Goal: Task Accomplishment & Management: Use online tool/utility

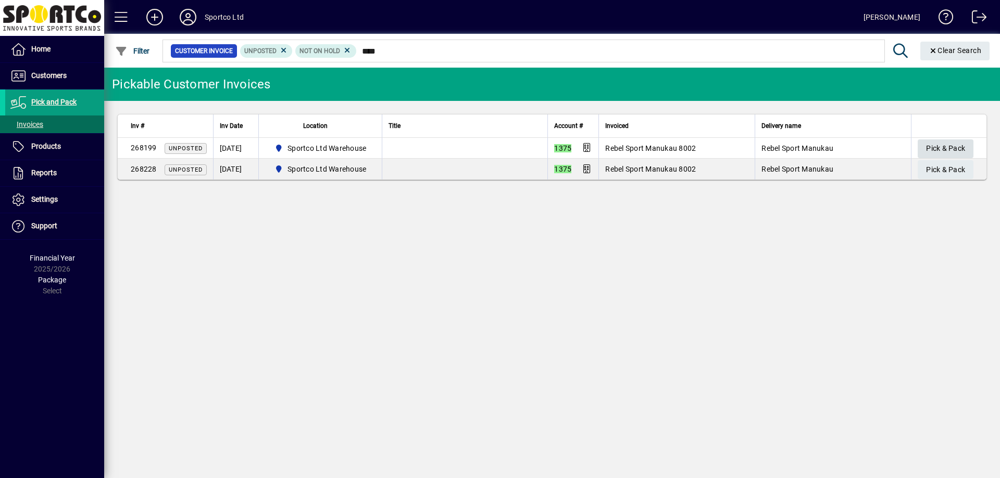
type input "****"
click at [945, 146] on span "Pick & Pack" at bounding box center [945, 148] width 39 height 17
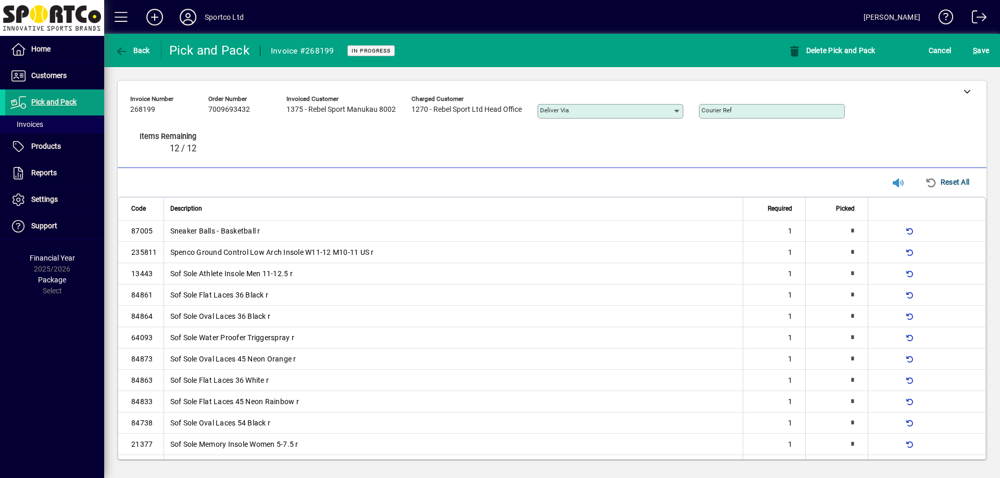
type input "*"
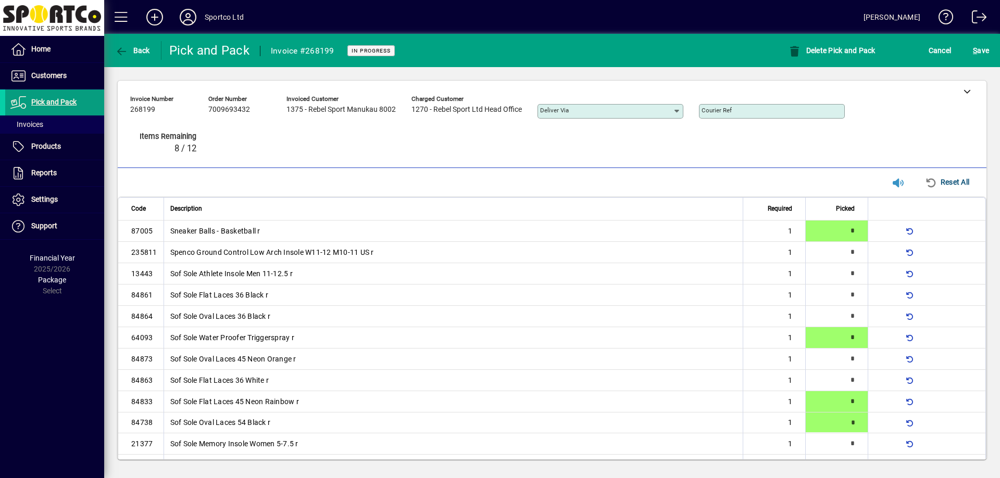
type input "*"
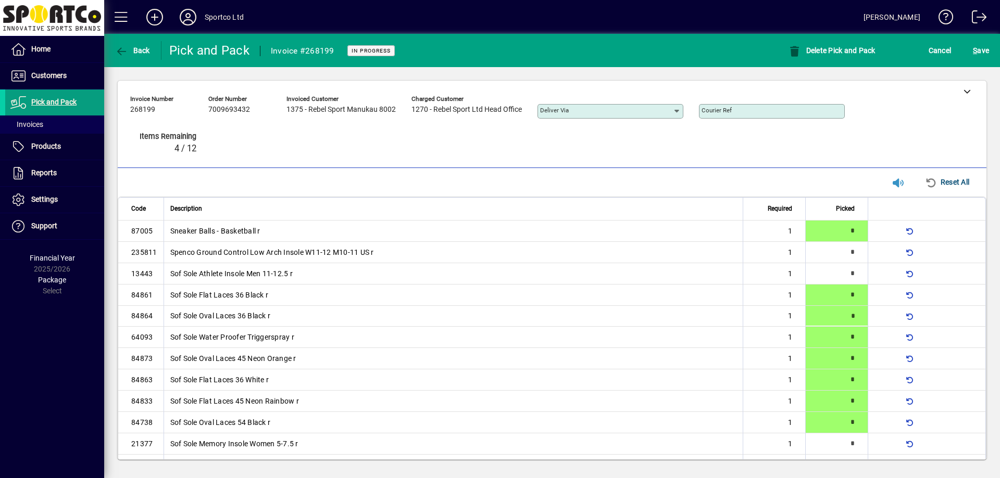
type input "*"
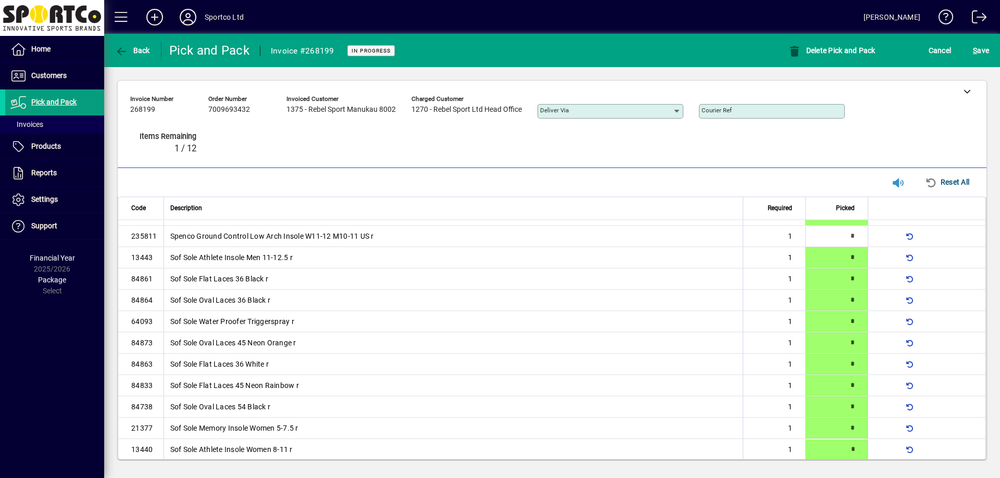
type input "*"
click at [995, 49] on div "S ave" at bounding box center [981, 50] width 38 height 19
click at [991, 49] on div "S ave" at bounding box center [981, 50] width 38 height 19
click at [984, 49] on span "S ave" at bounding box center [980, 50] width 16 height 17
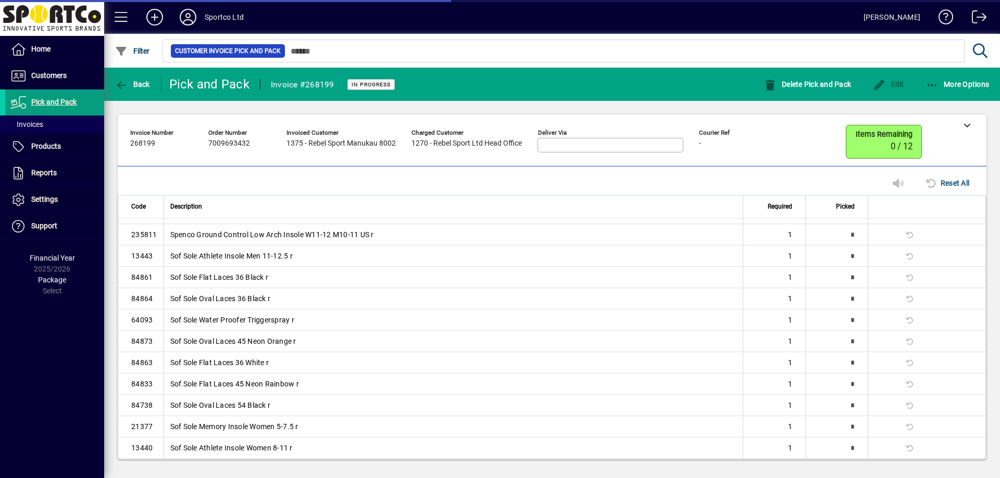
scroll to position [0, 0]
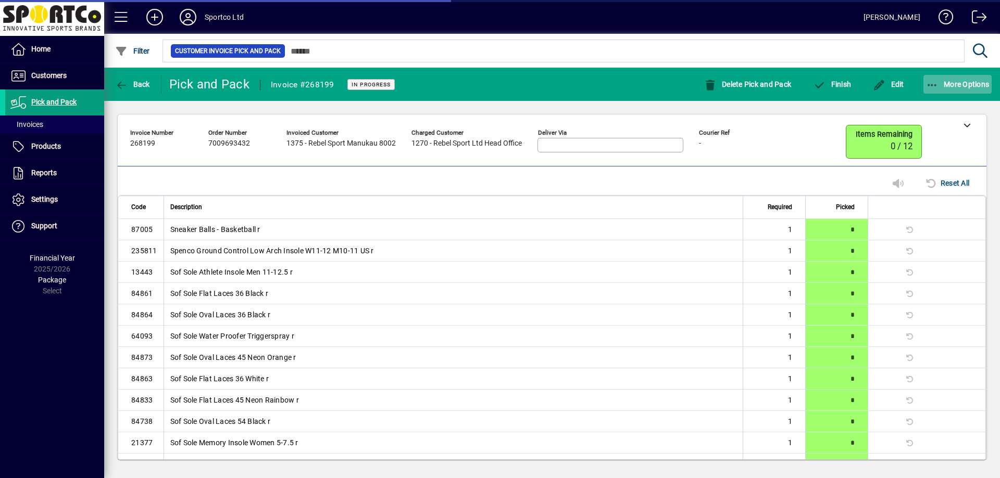
click at [956, 80] on span "More Options" at bounding box center [958, 84] width 64 height 8
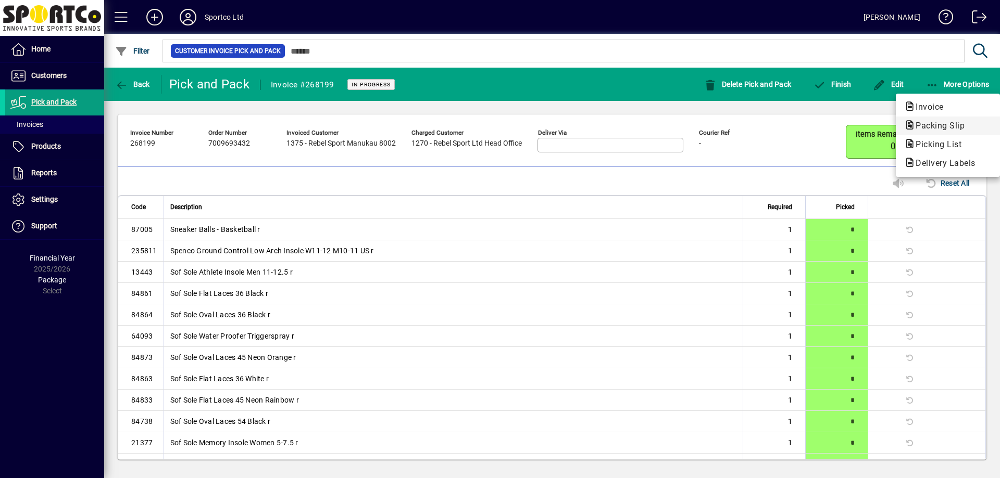
click at [933, 127] on span "Packing Slip" at bounding box center [937, 126] width 66 height 10
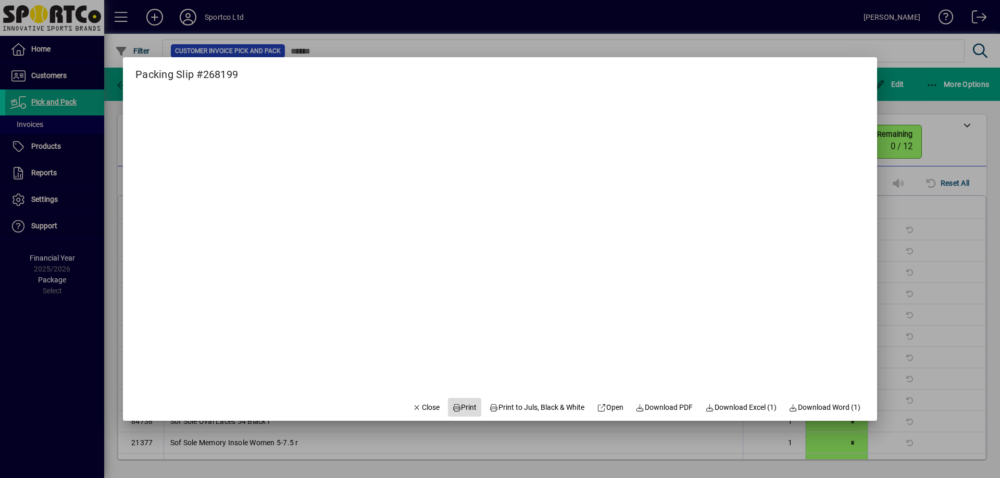
click at [467, 406] on span "Print" at bounding box center [464, 407] width 25 height 11
click at [420, 404] on span "Close" at bounding box center [425, 407] width 27 height 11
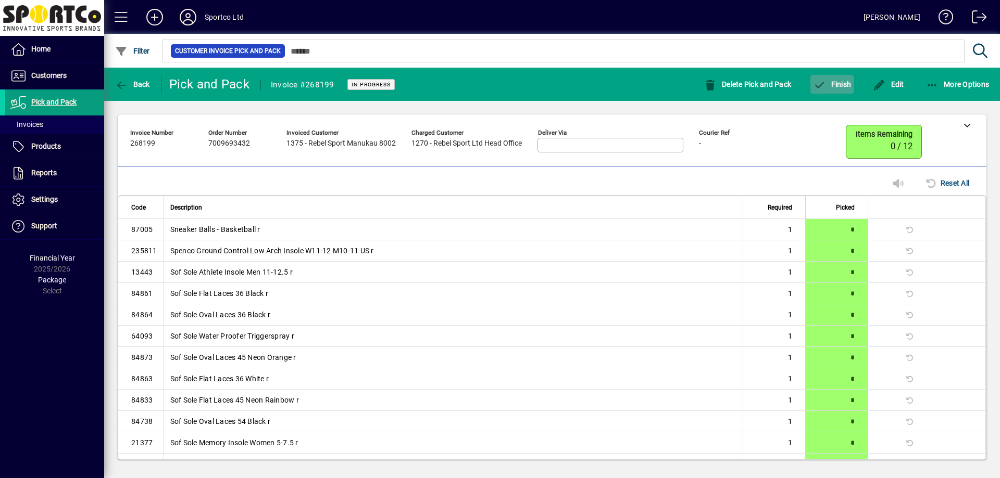
click at [840, 86] on span "Finish" at bounding box center [832, 84] width 38 height 8
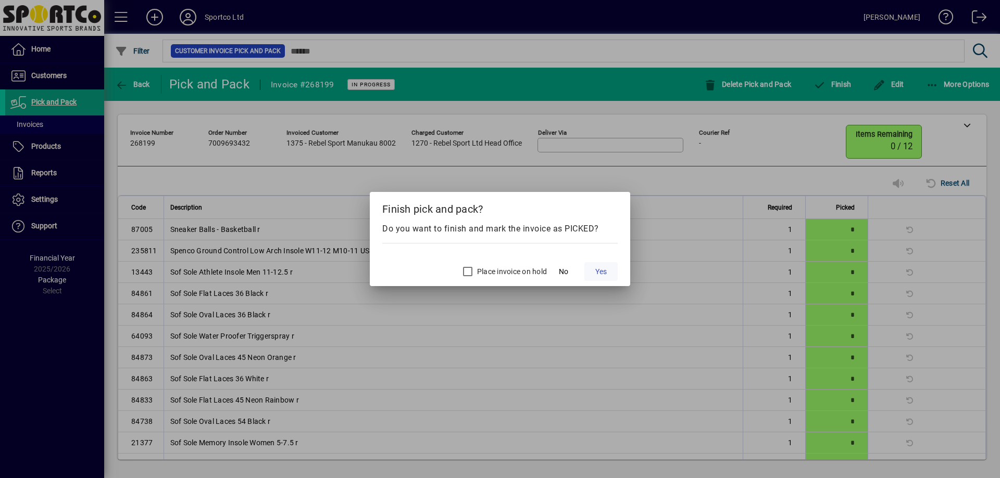
click at [600, 274] on span "Yes" at bounding box center [600, 272] width 11 height 11
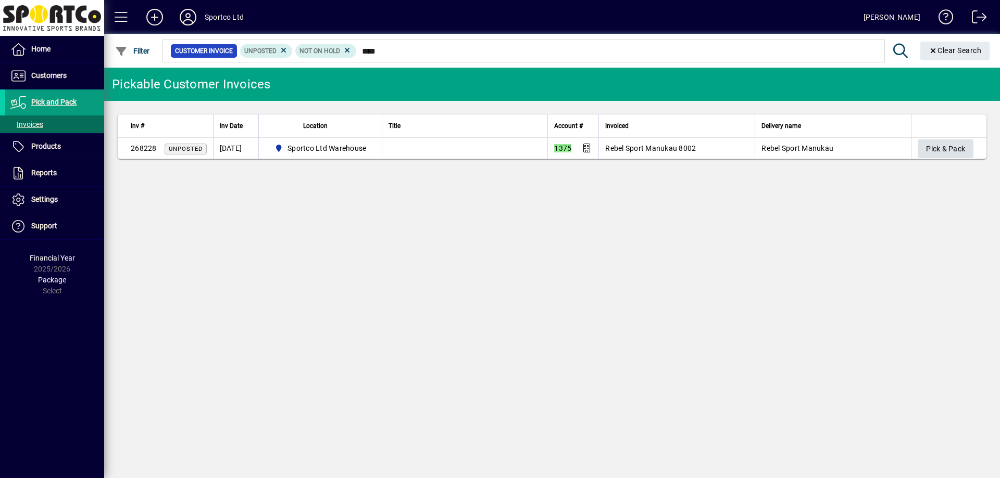
type input "****"
click at [941, 154] on span "Pick & Pack" at bounding box center [945, 149] width 39 height 17
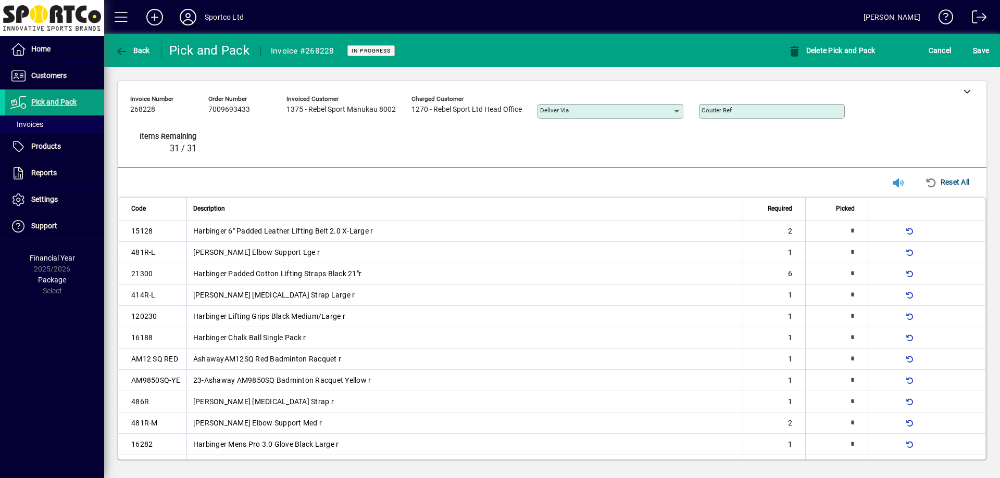
type input "*"
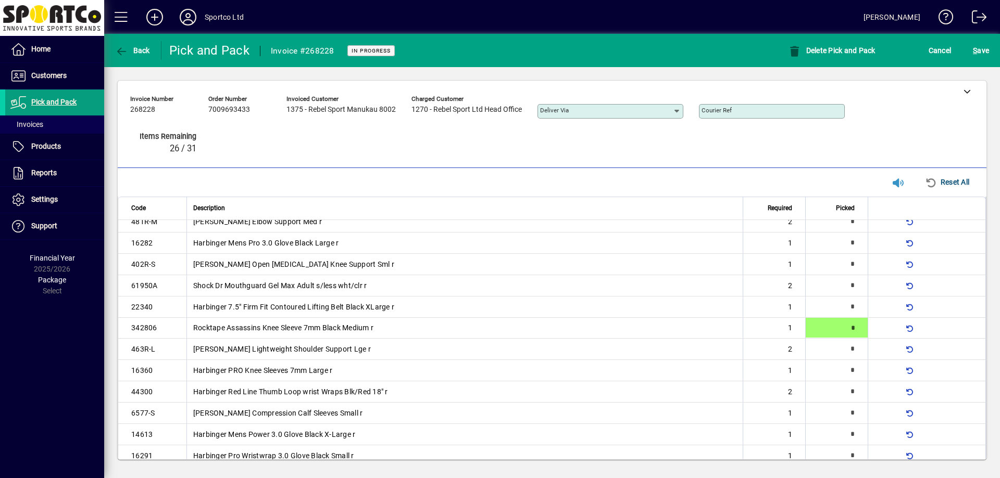
type input "*"
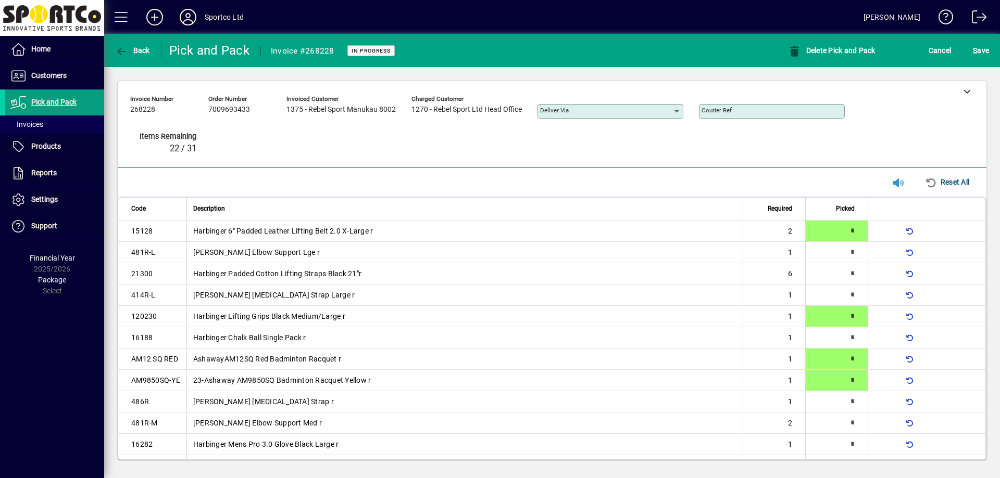
scroll to position [217, 0]
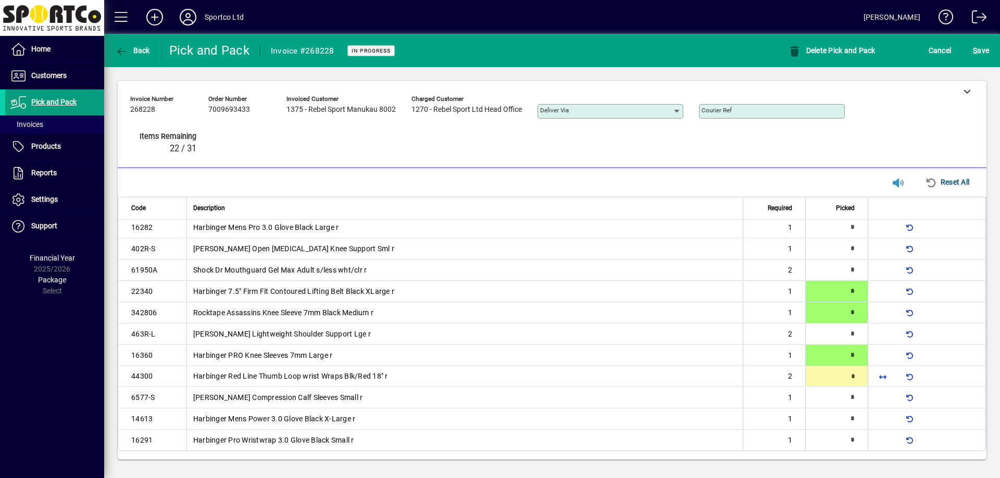
type input "*"
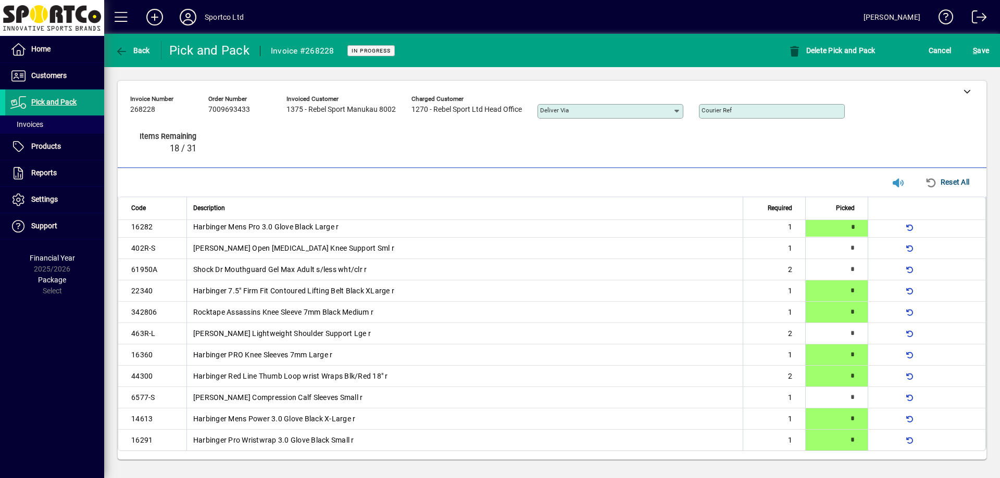
type input "*"
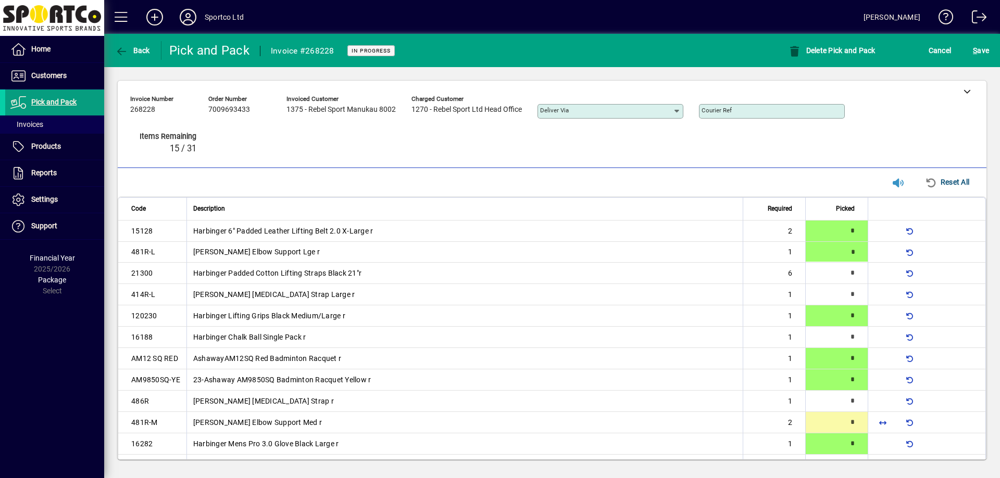
type input "*"
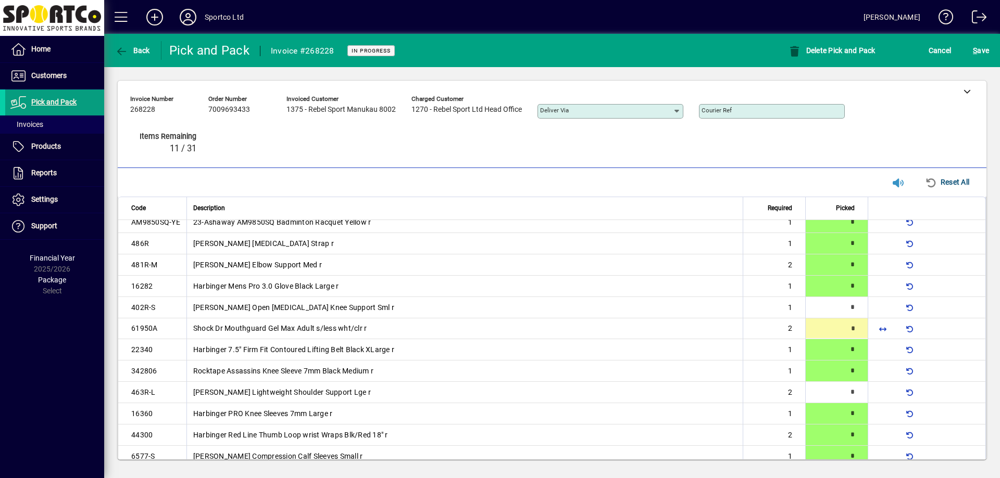
type input "*"
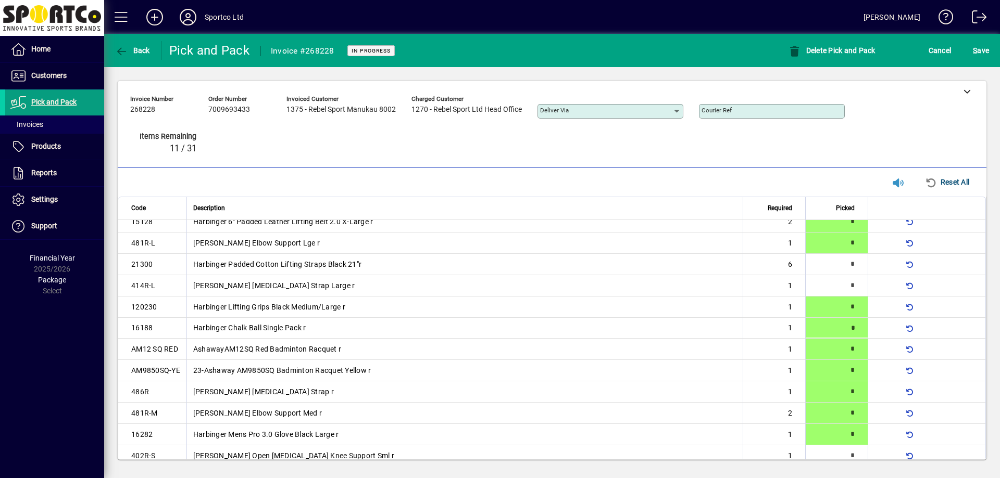
type input "*"
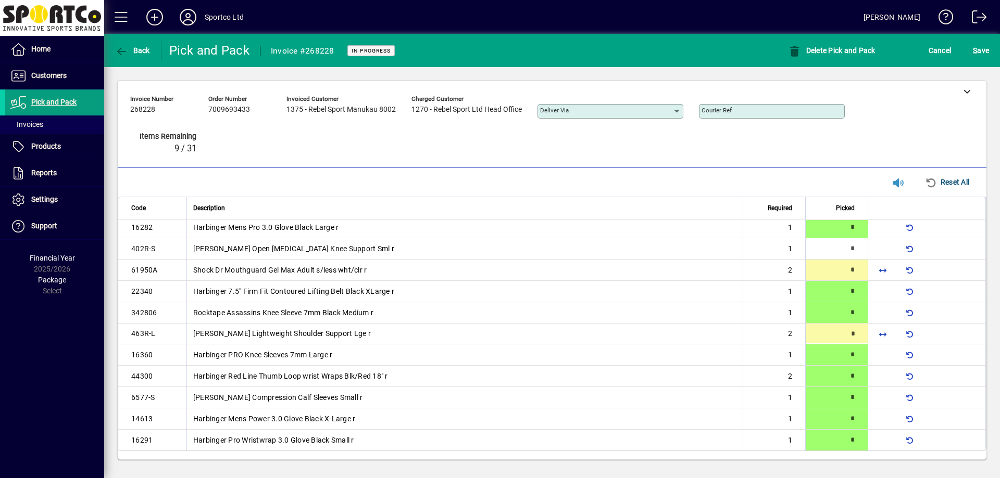
type input "*"
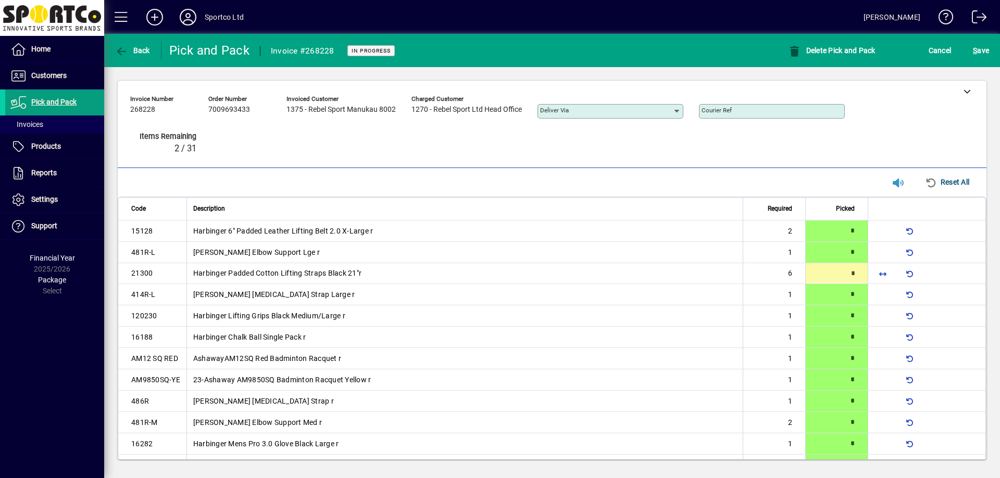
type input "*"
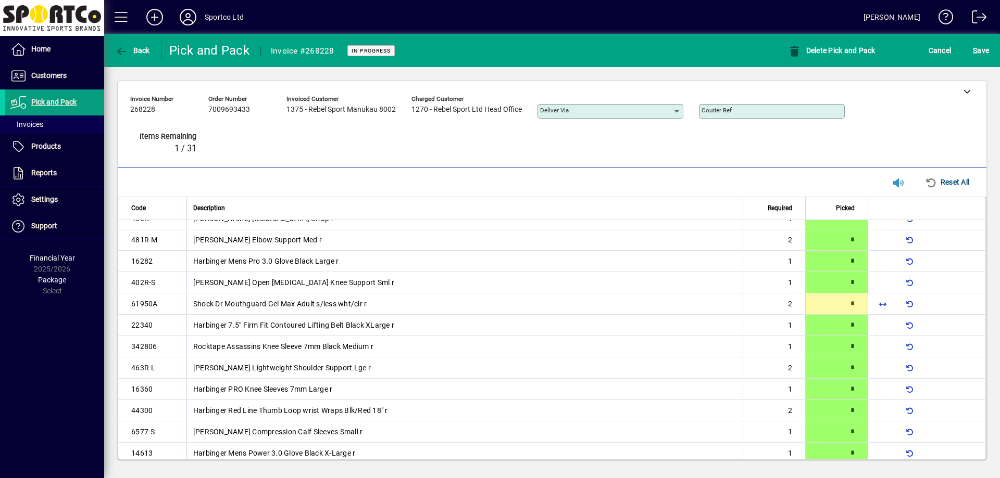
scroll to position [217, 0]
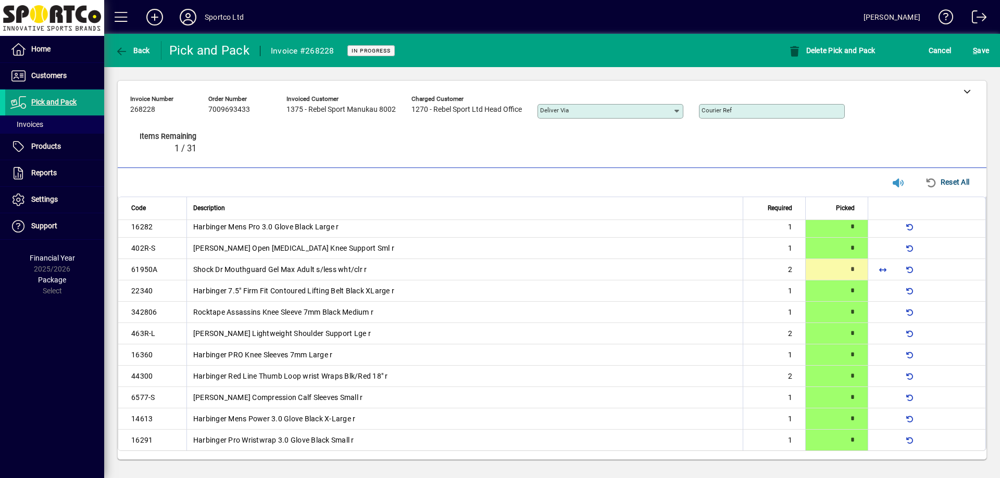
type input "*"
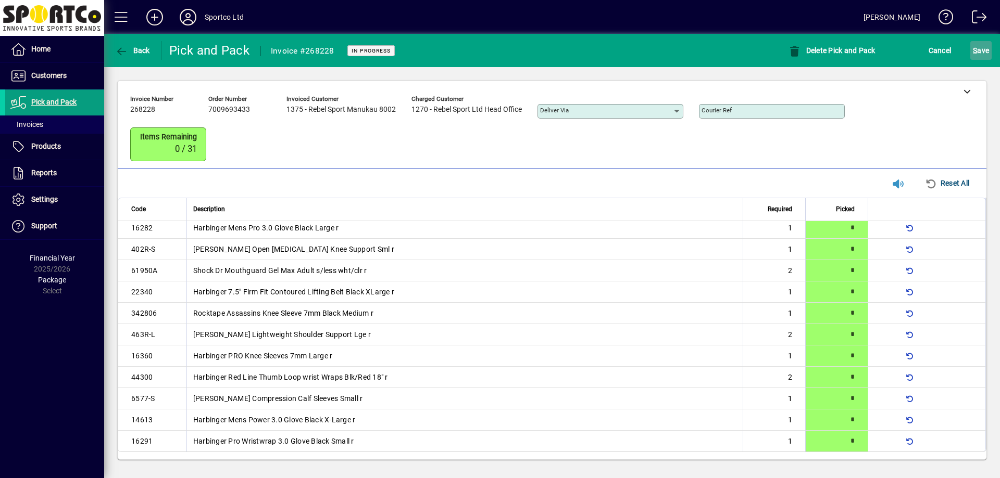
click at [978, 54] on span "S ave" at bounding box center [980, 50] width 16 height 17
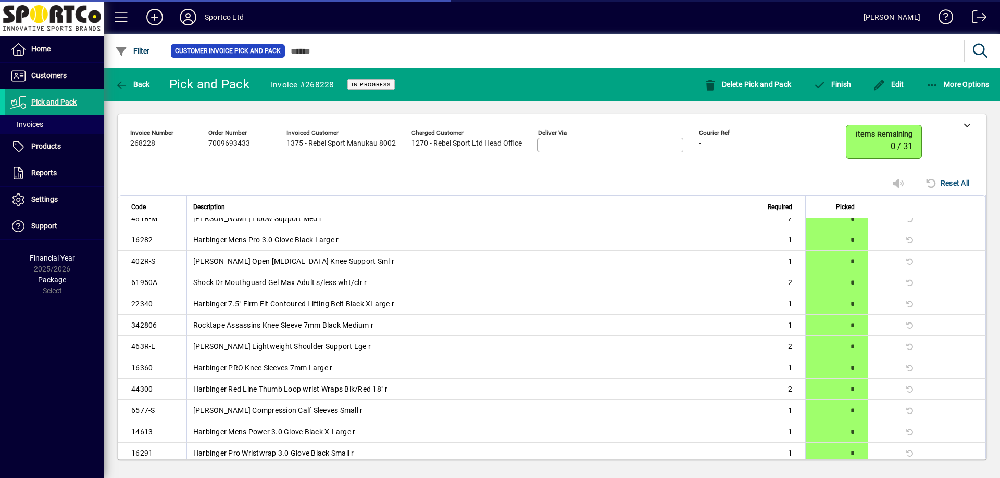
scroll to position [216, 0]
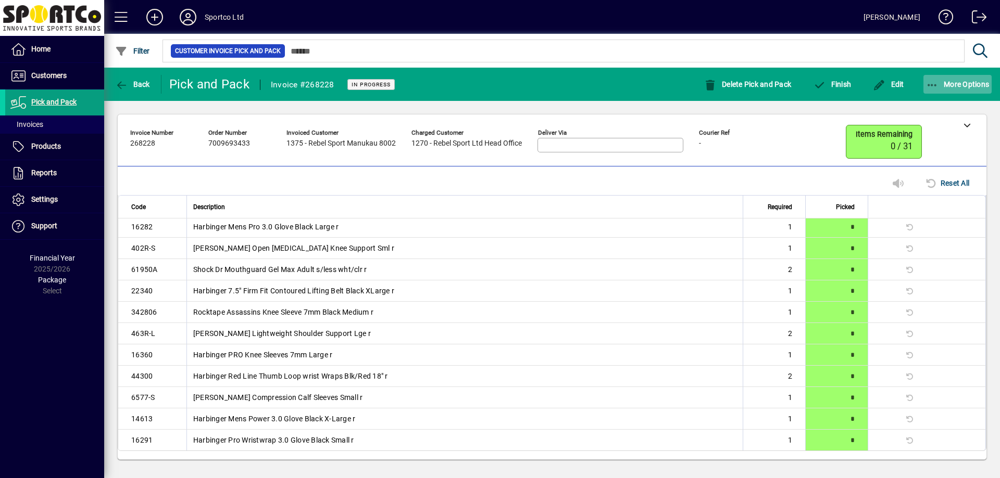
click at [929, 89] on icon "button" at bounding box center [932, 85] width 13 height 10
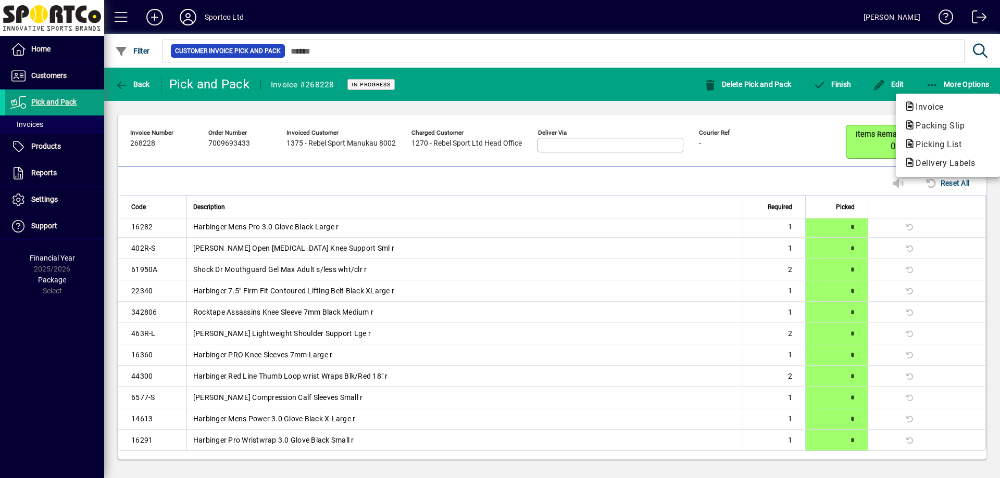
click at [925, 130] on span "Packing Slip" at bounding box center [937, 126] width 66 height 10
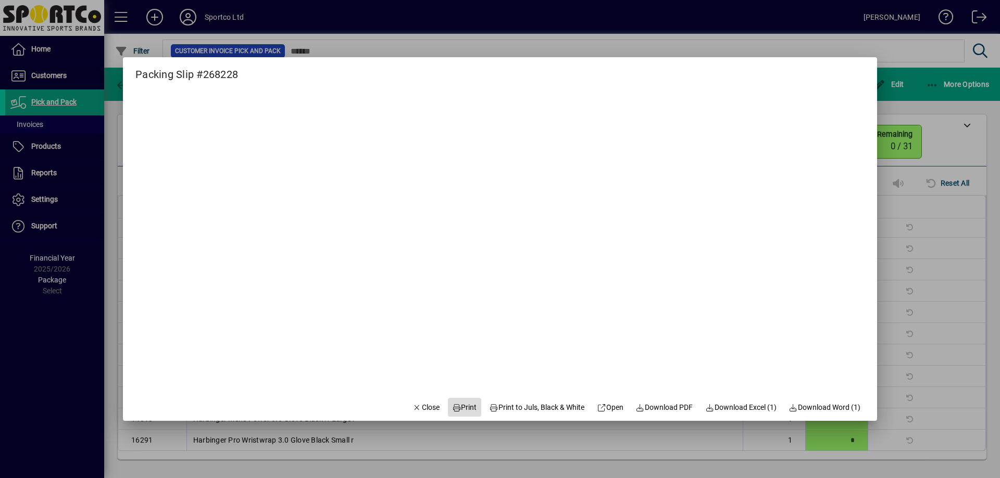
click at [462, 409] on span "Print" at bounding box center [464, 407] width 25 height 11
drag, startPoint x: 417, startPoint y: 404, endPoint x: 626, endPoint y: 262, distance: 252.7
click at [416, 405] on span "Close" at bounding box center [425, 407] width 27 height 11
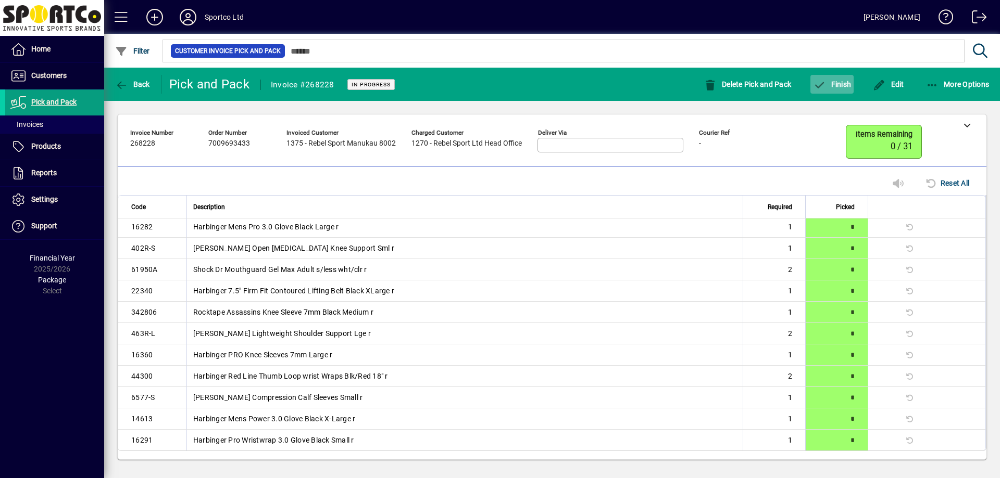
click at [826, 80] on span "Finish" at bounding box center [832, 84] width 38 height 8
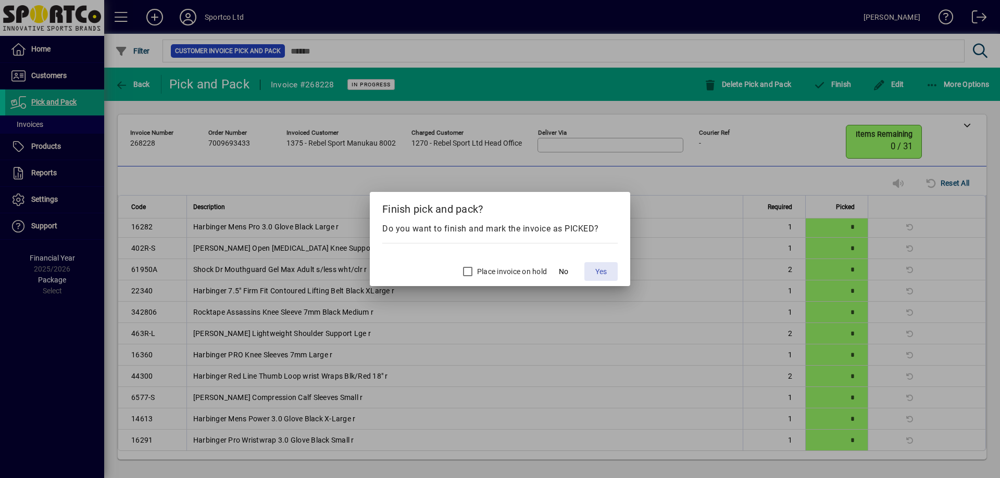
click at [604, 268] on span "Yes" at bounding box center [600, 272] width 11 height 11
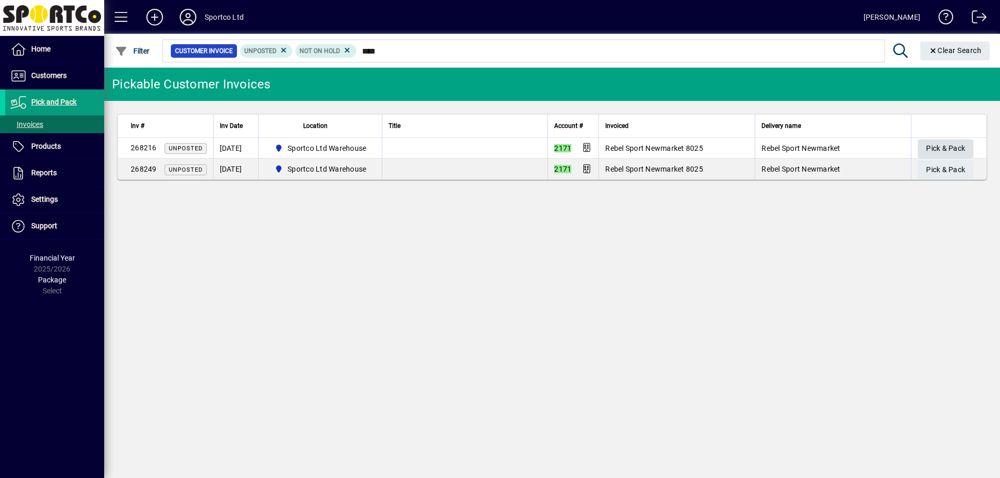
type input "****"
click at [954, 150] on span "Pick & Pack" at bounding box center [945, 148] width 39 height 17
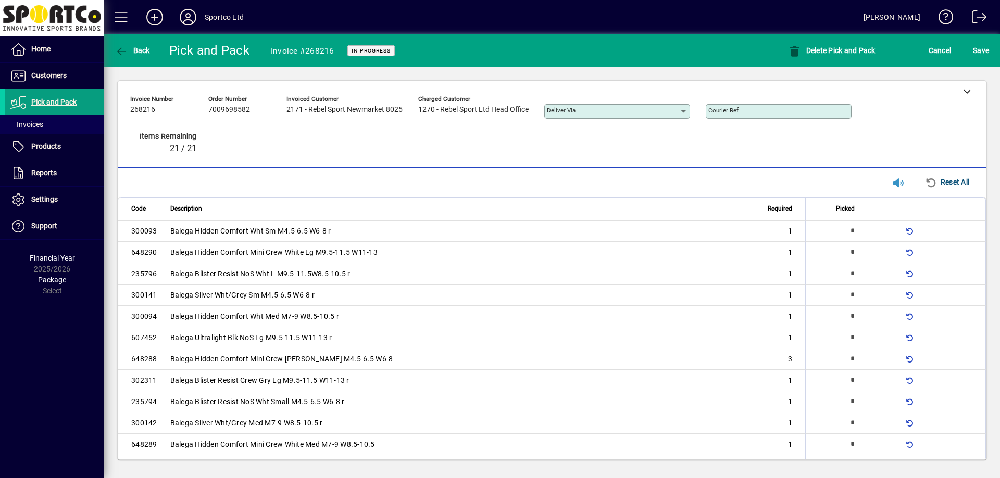
type input "*"
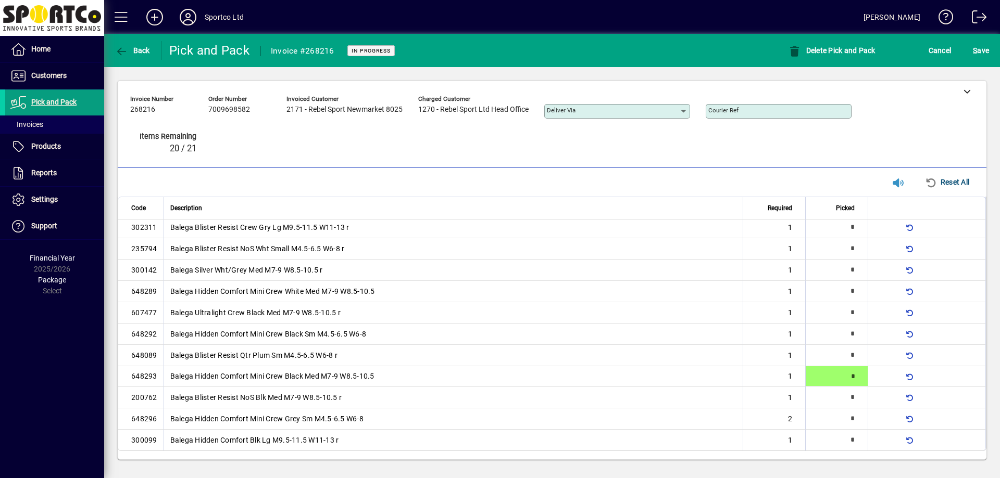
type input "*"
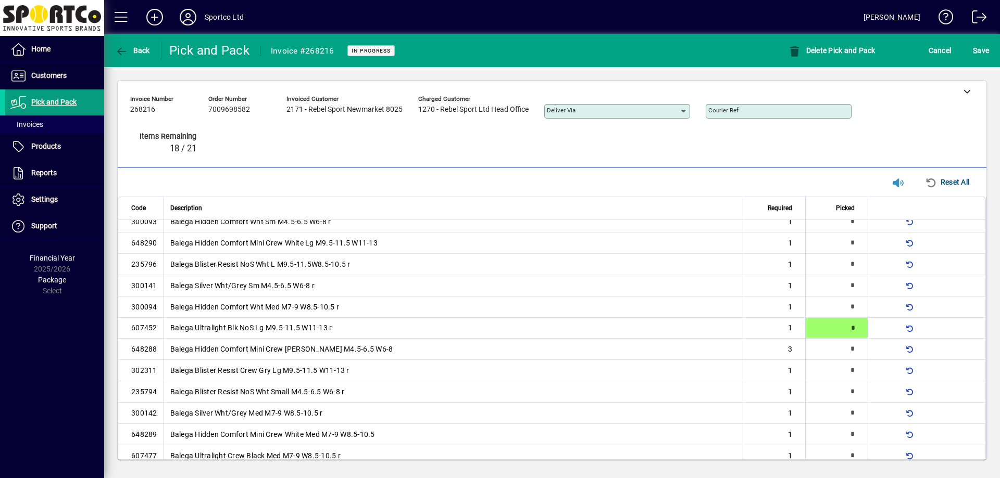
type input "*"
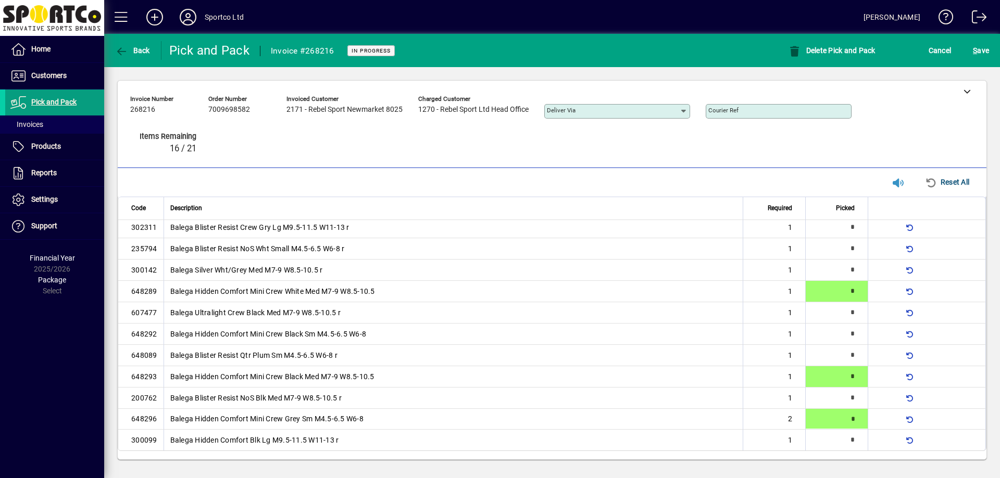
type input "*"
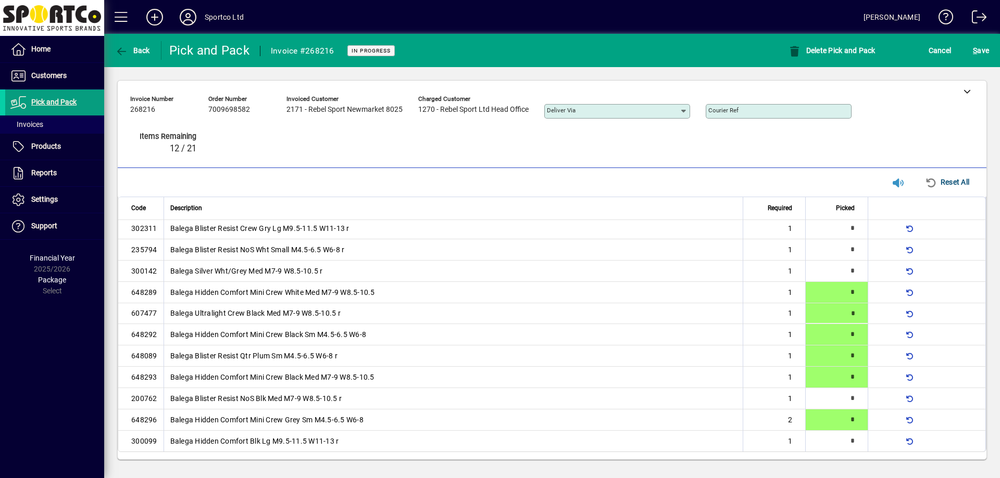
type input "*"
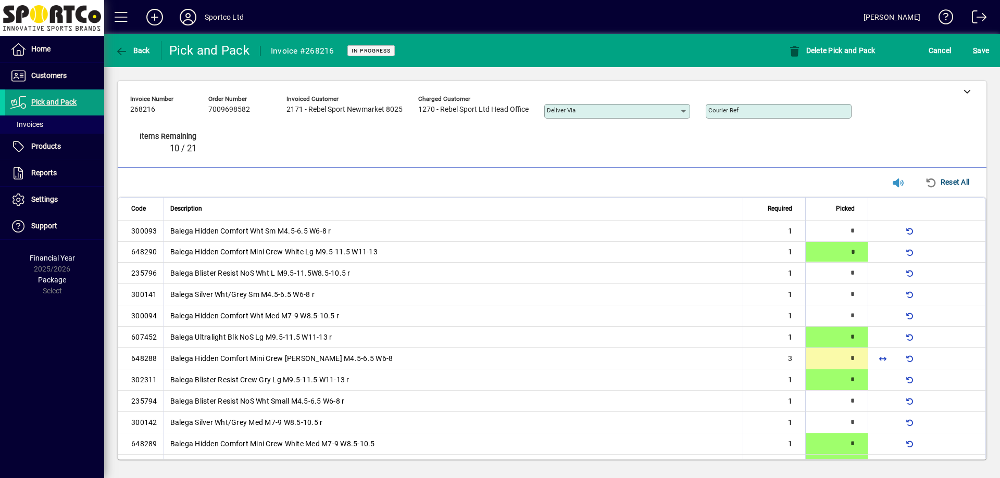
type input "*"
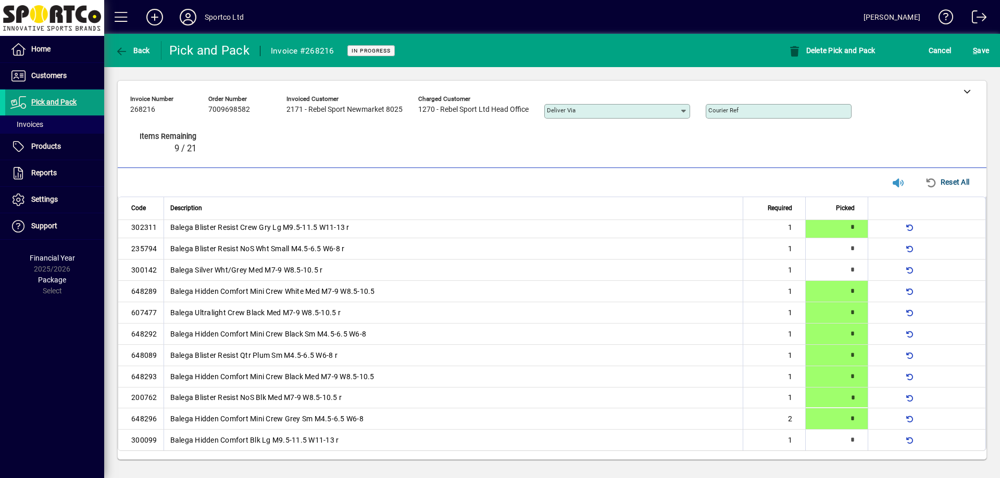
type input "*"
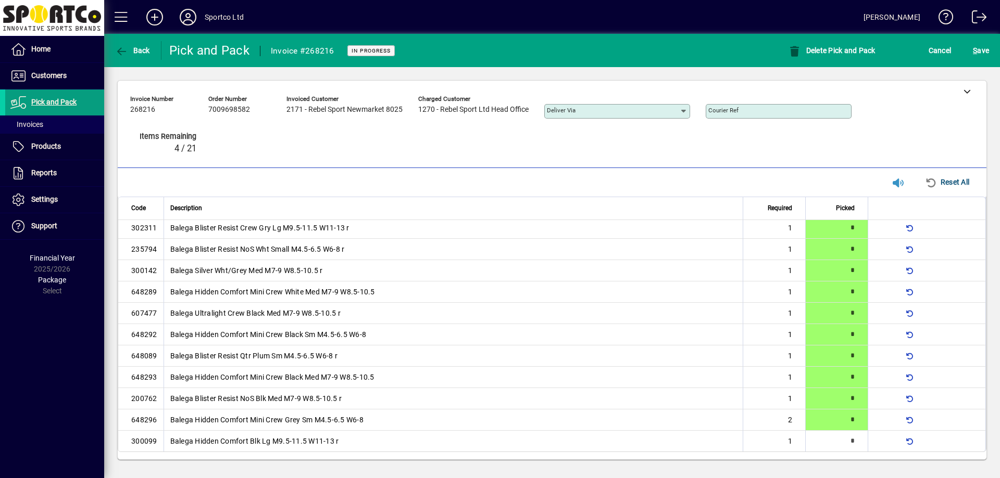
type input "*"
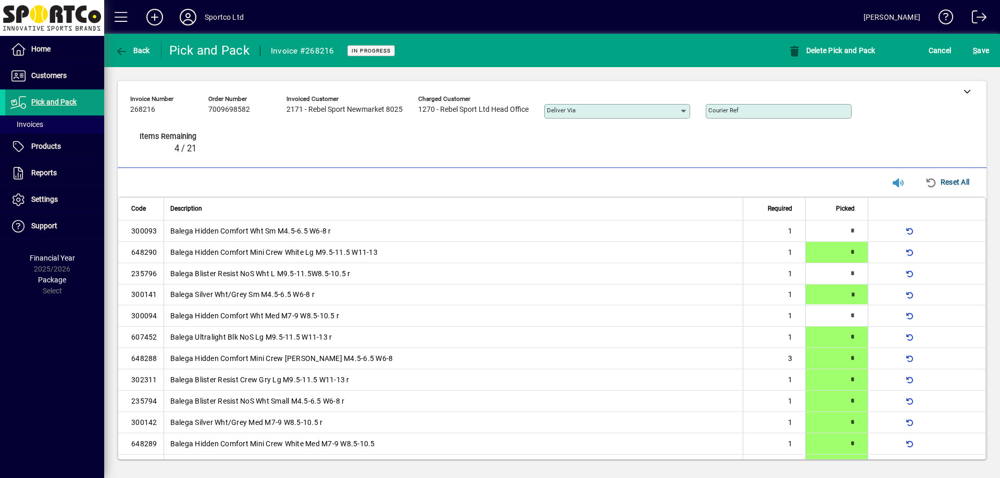
type input "*"
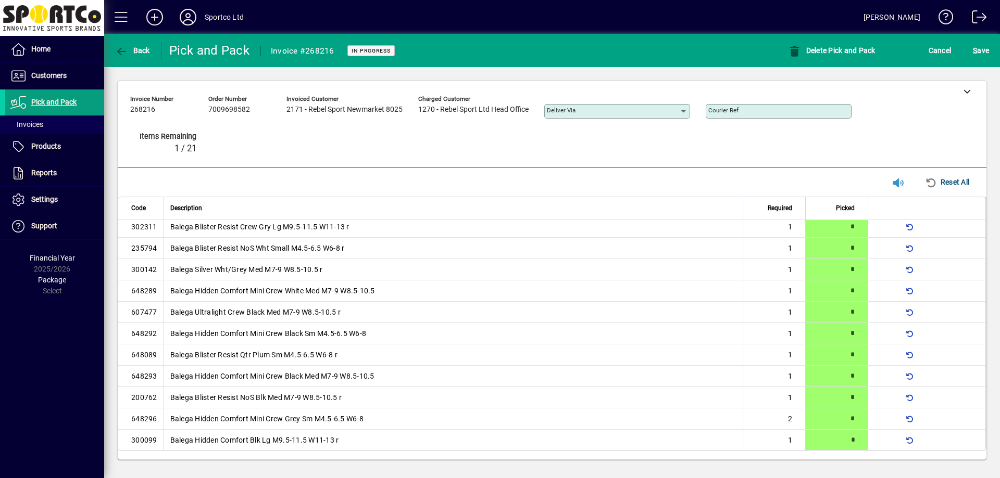
type input "*"
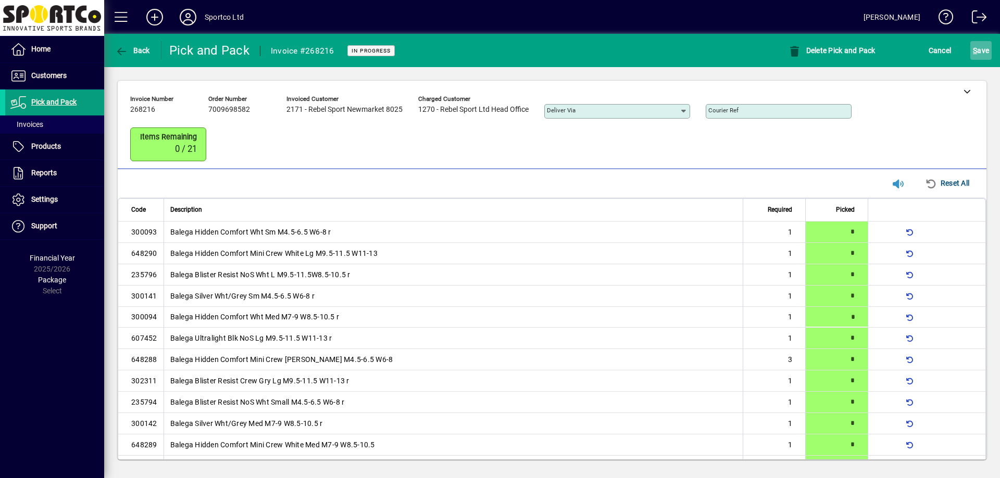
click at [983, 48] on span "S ave" at bounding box center [980, 50] width 16 height 17
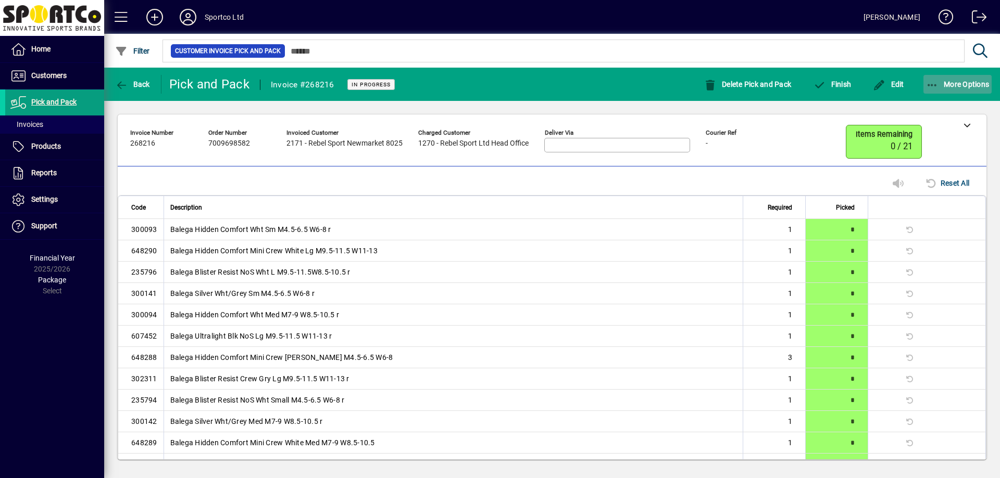
click at [943, 90] on span "button" at bounding box center [957, 84] width 69 height 25
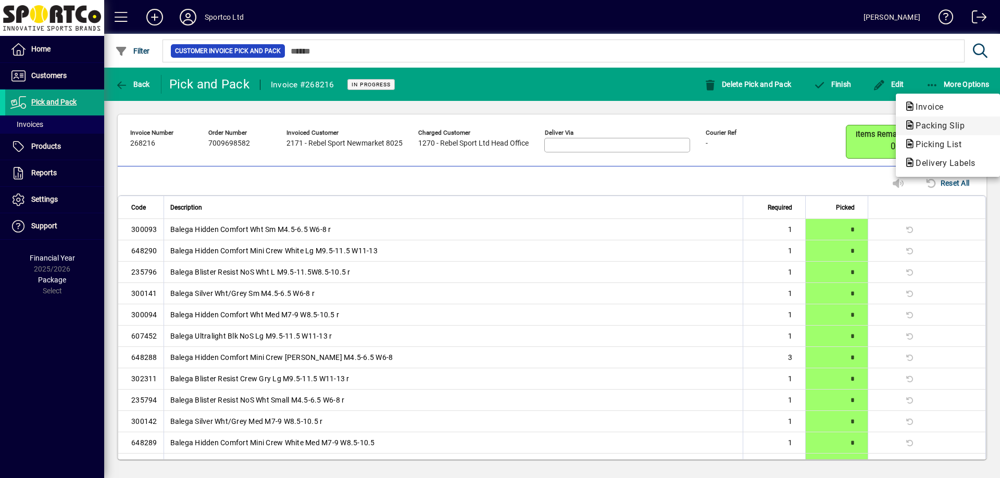
click at [926, 126] on span "Packing Slip" at bounding box center [937, 126] width 66 height 10
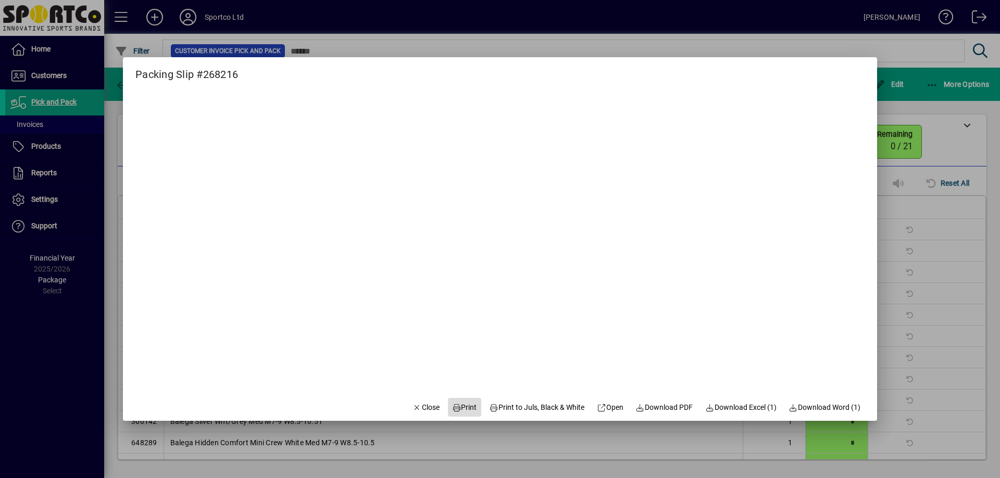
click at [465, 408] on span "Print" at bounding box center [464, 407] width 25 height 11
click at [412, 413] on span "Close" at bounding box center [425, 407] width 27 height 11
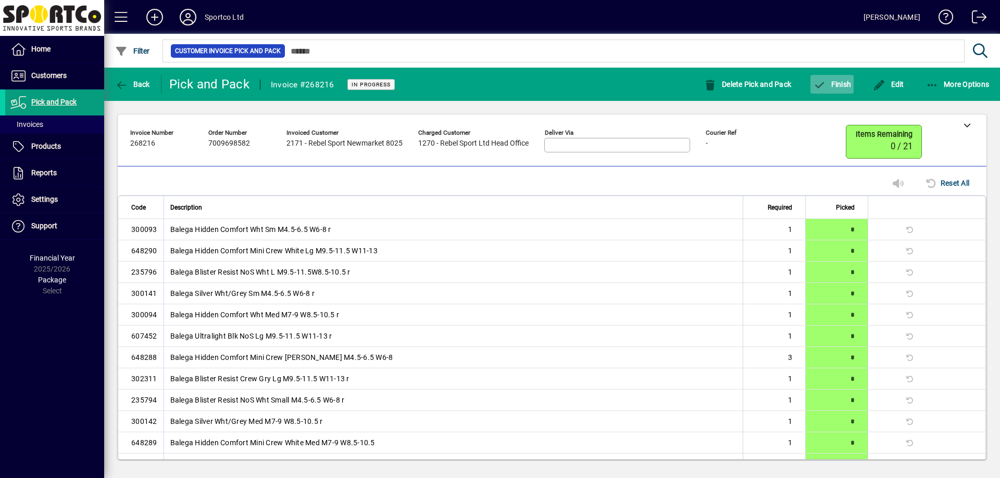
click at [851, 90] on span "button" at bounding box center [831, 84] width 43 height 25
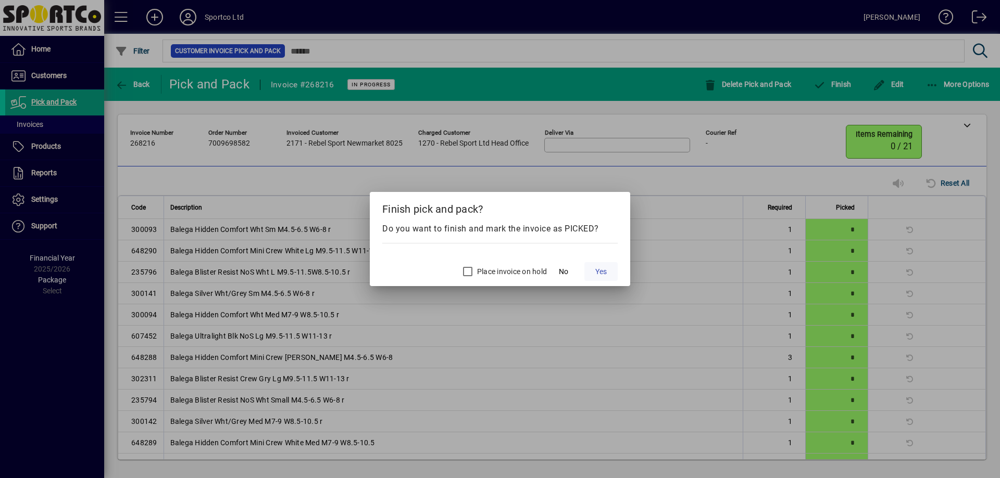
click at [603, 273] on span "Yes" at bounding box center [600, 272] width 11 height 11
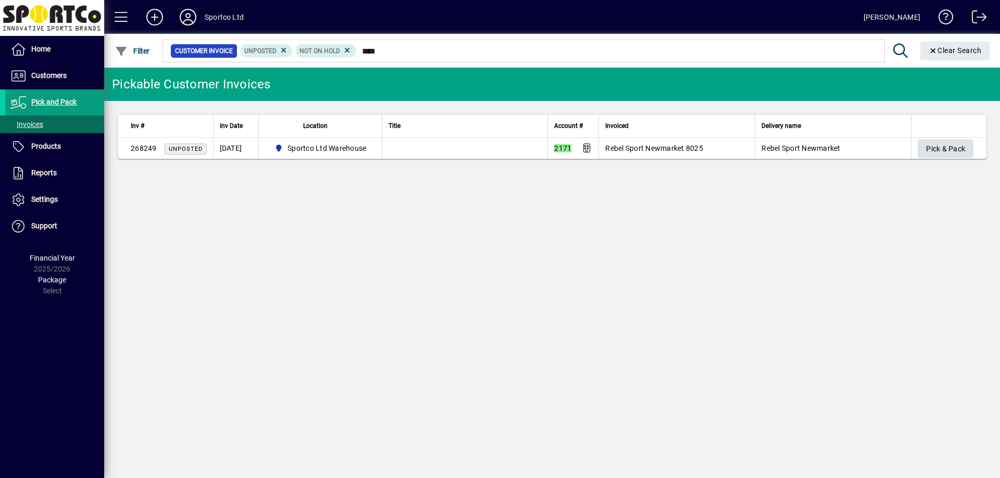
type input "****"
drag, startPoint x: 939, startPoint y: 151, endPoint x: 938, endPoint y: 157, distance: 6.3
click at [938, 151] on span "Pick & Pack" at bounding box center [945, 149] width 39 height 17
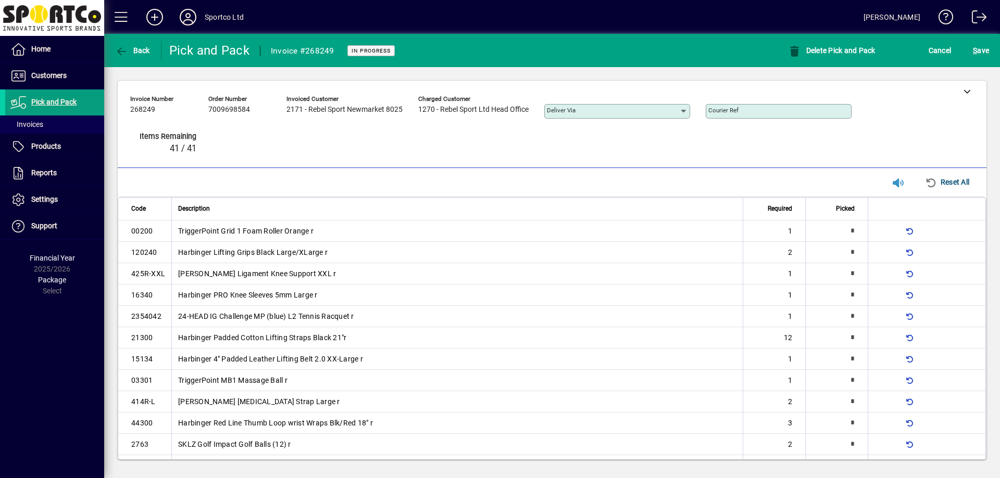
type input "*"
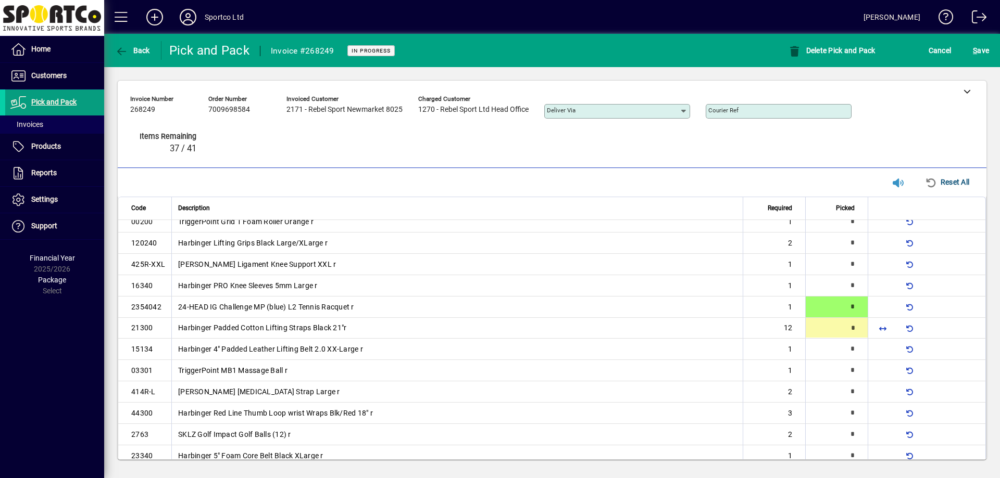
scroll to position [10, 0]
type input "**"
type input "*"
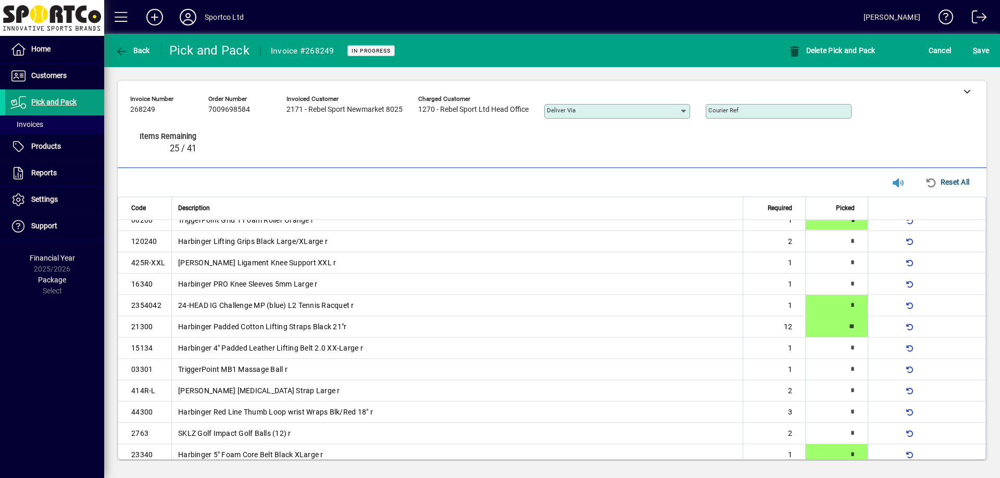
scroll to position [16, 0]
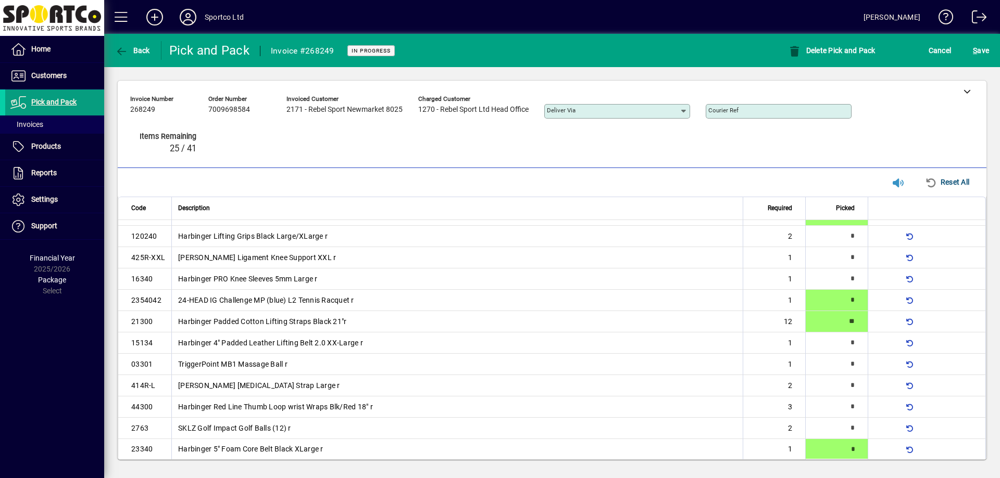
type input "*"
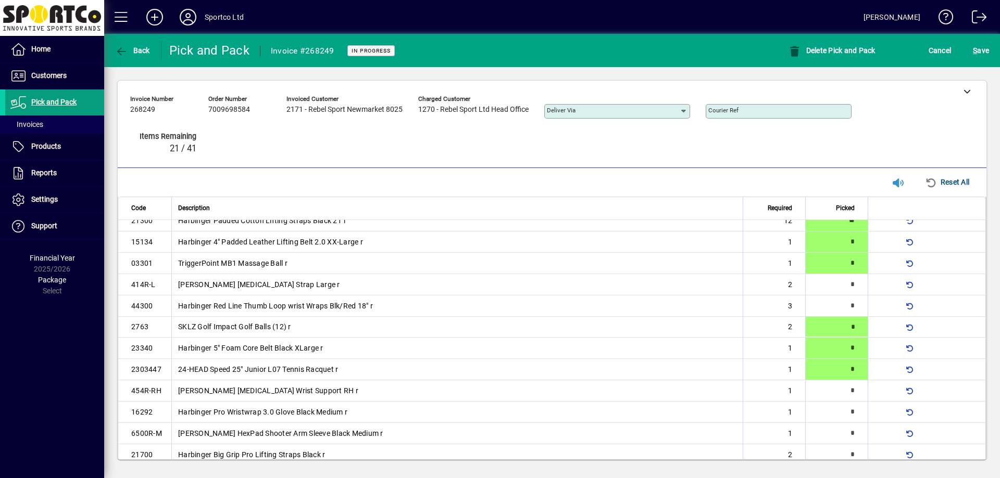
type input "*"
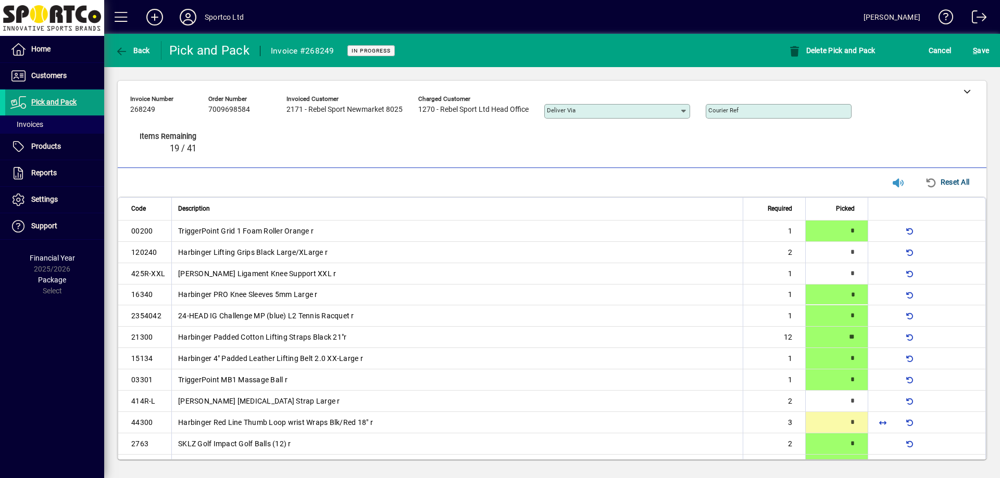
type input "*"
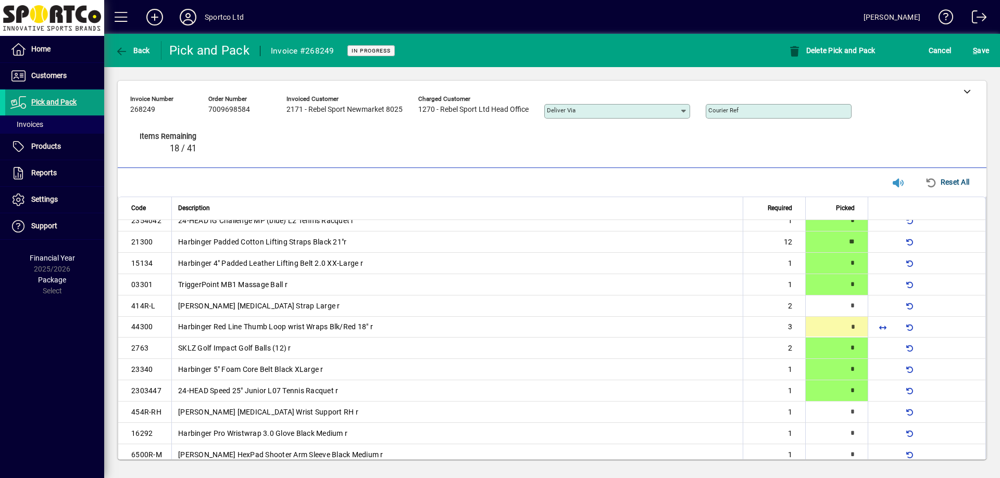
type input "*"
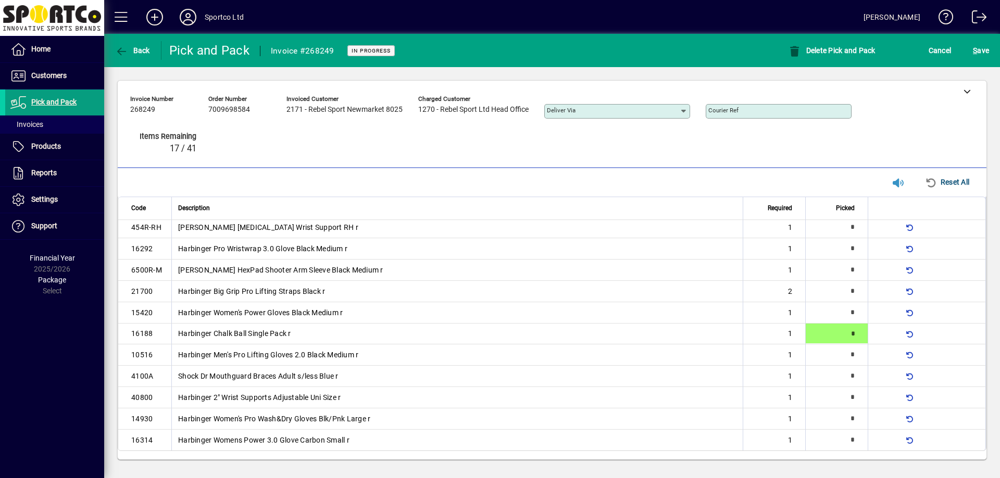
type input "*"
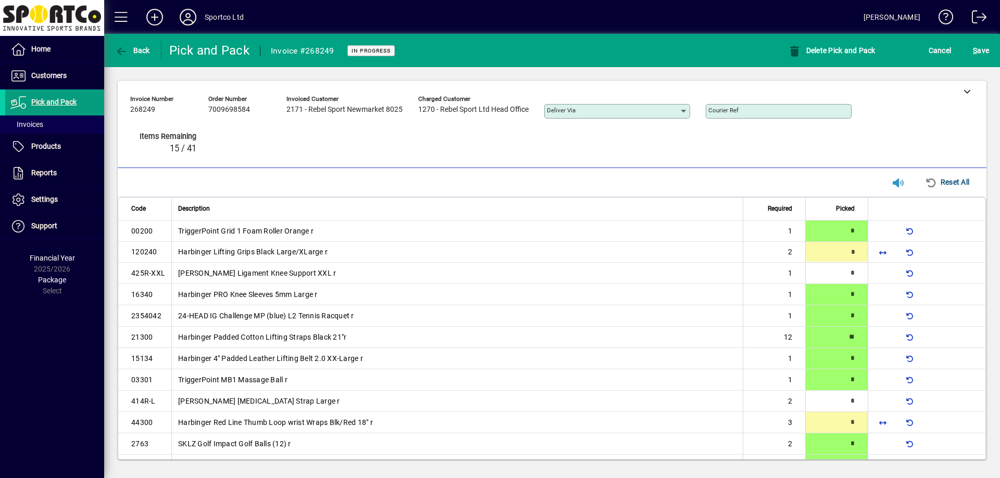
type input "*"
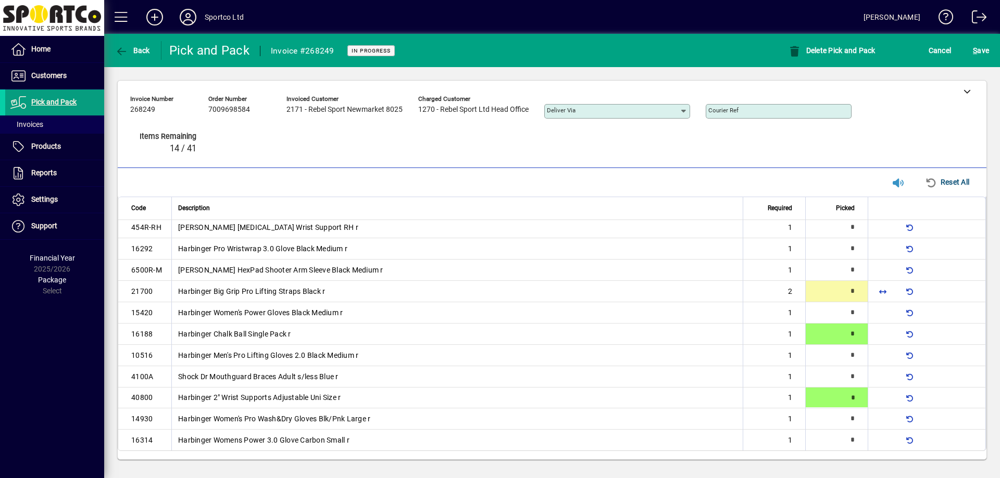
type input "*"
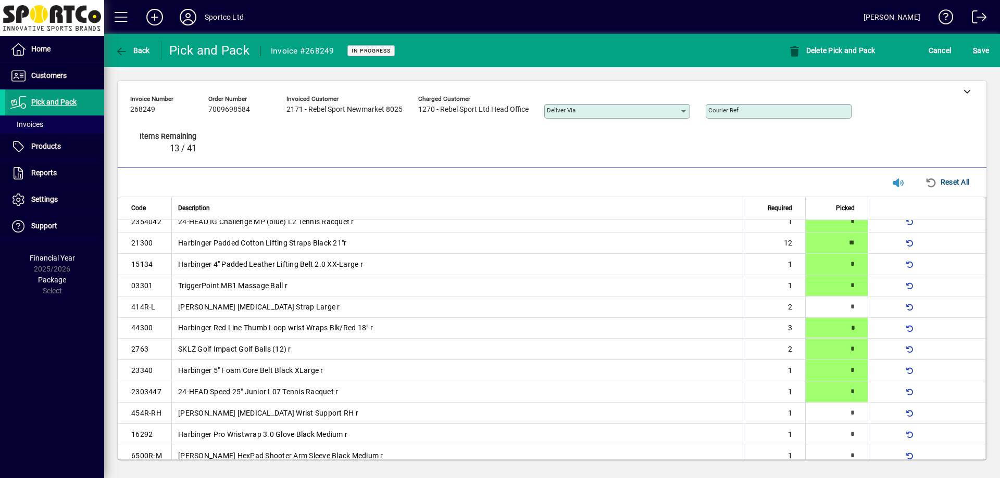
type input "*"
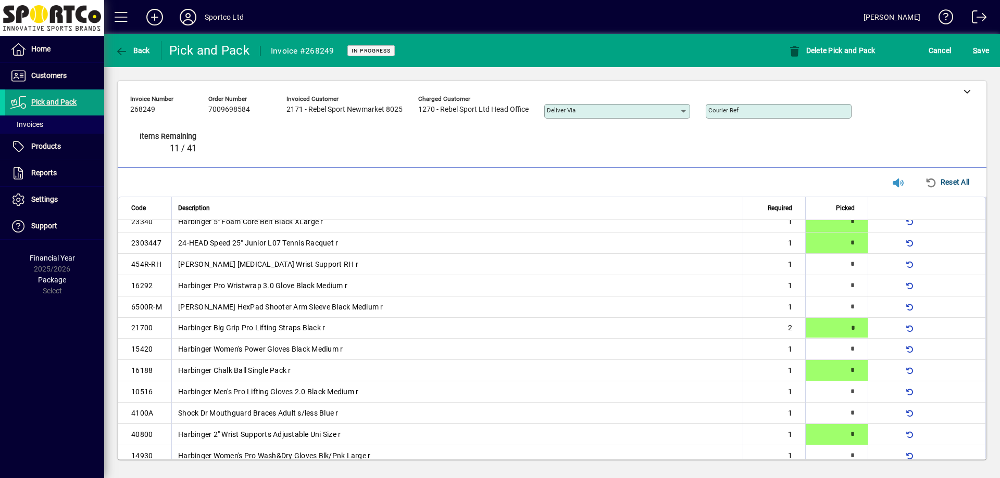
type input "*"
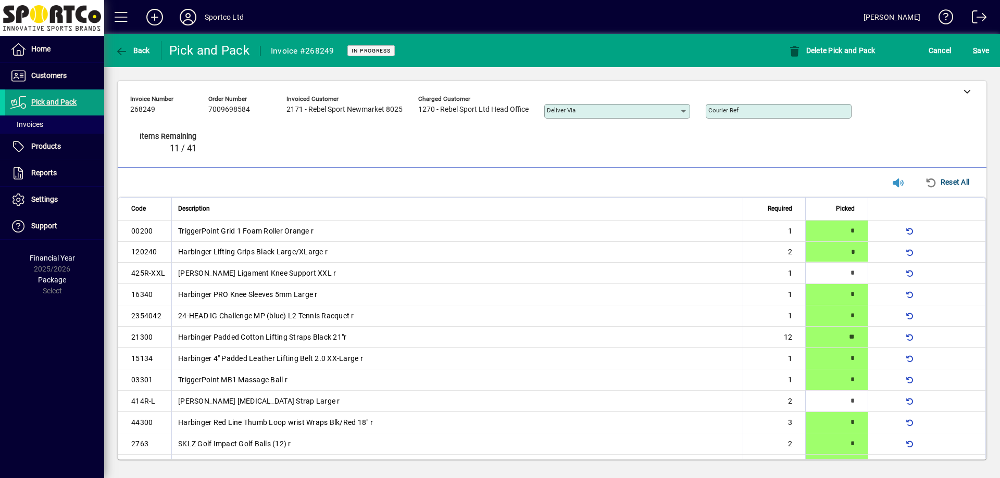
type input "*"
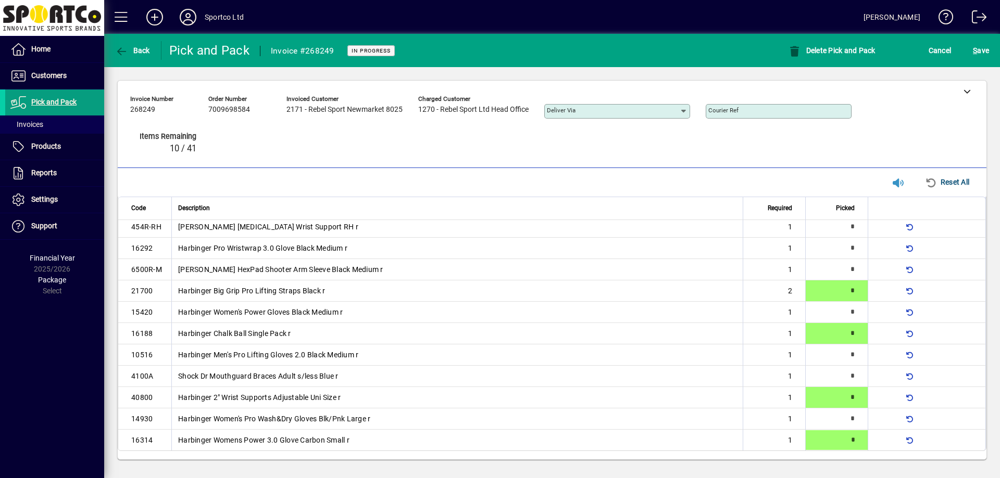
type input "*"
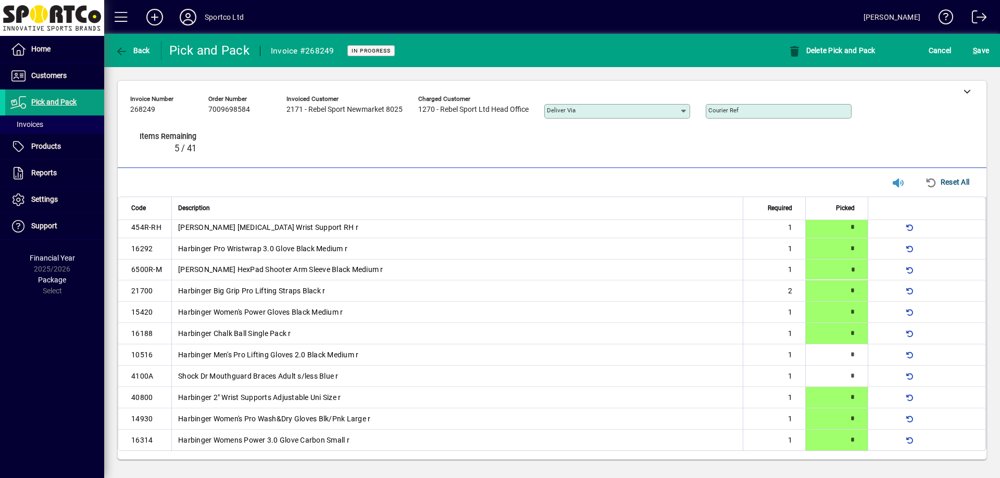
type input "*"
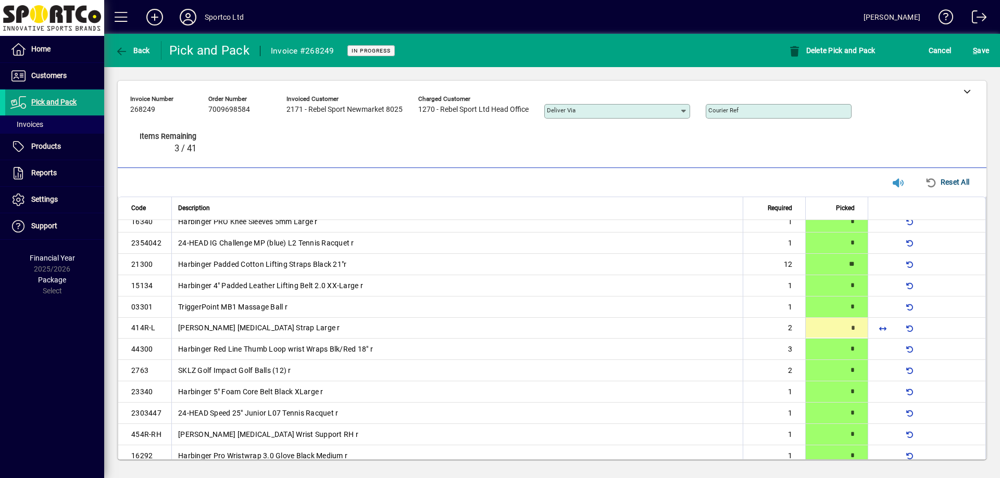
type input "*"
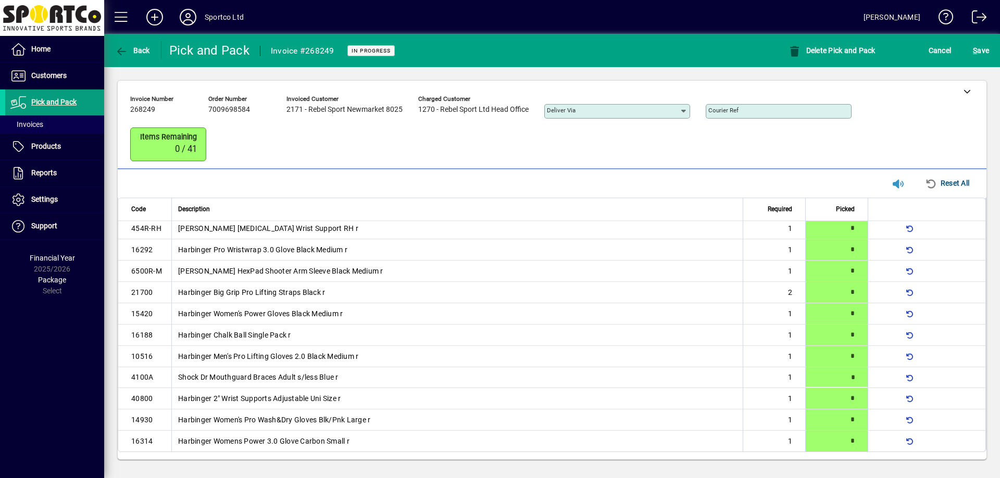
type input "*"
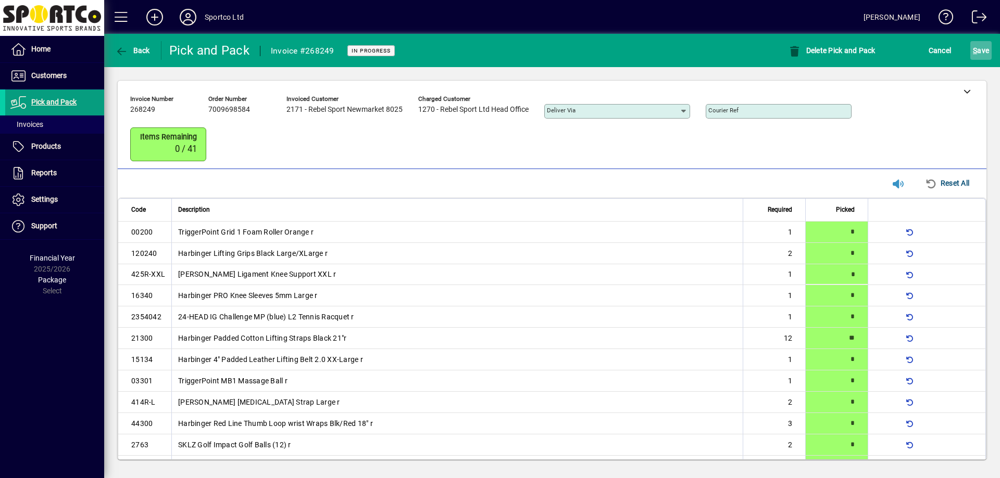
click at [980, 50] on span "S ave" at bounding box center [980, 50] width 16 height 17
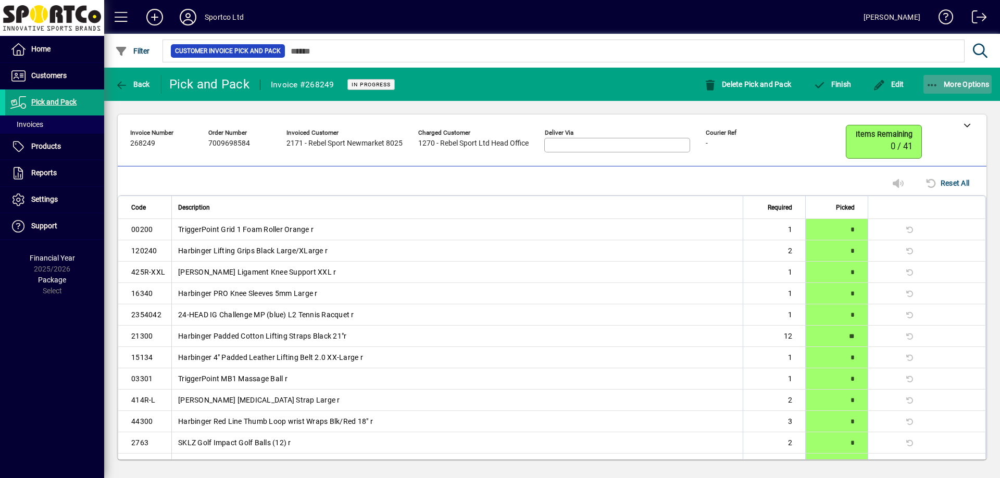
click at [937, 92] on span "button" at bounding box center [957, 84] width 69 height 25
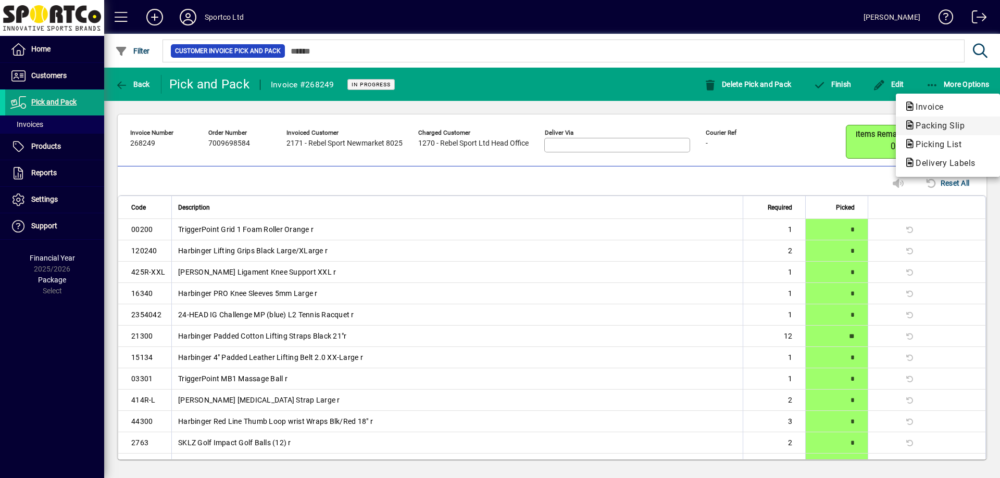
click at [924, 124] on span "Packing Slip" at bounding box center [937, 126] width 66 height 10
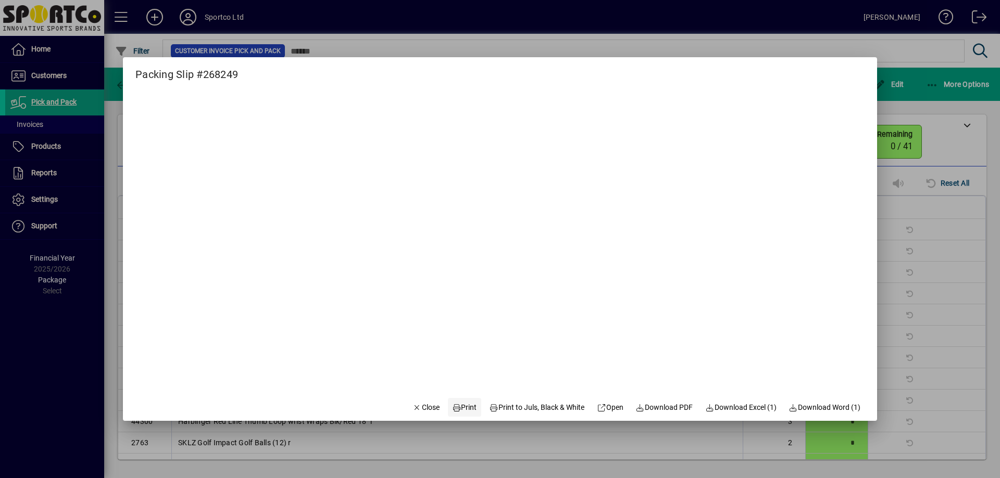
click at [462, 405] on span "Print" at bounding box center [464, 407] width 25 height 11
click at [412, 411] on span "Close" at bounding box center [425, 407] width 27 height 11
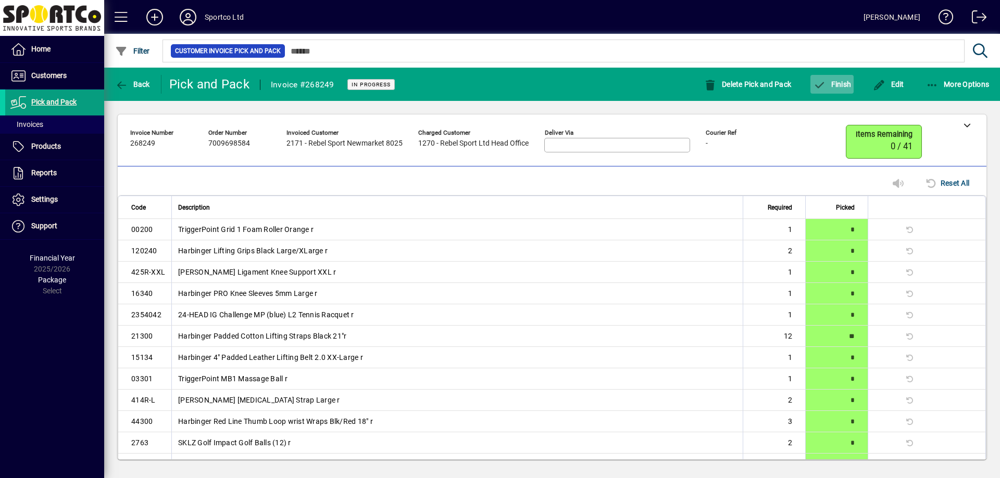
click at [830, 78] on span "button" at bounding box center [831, 84] width 43 height 25
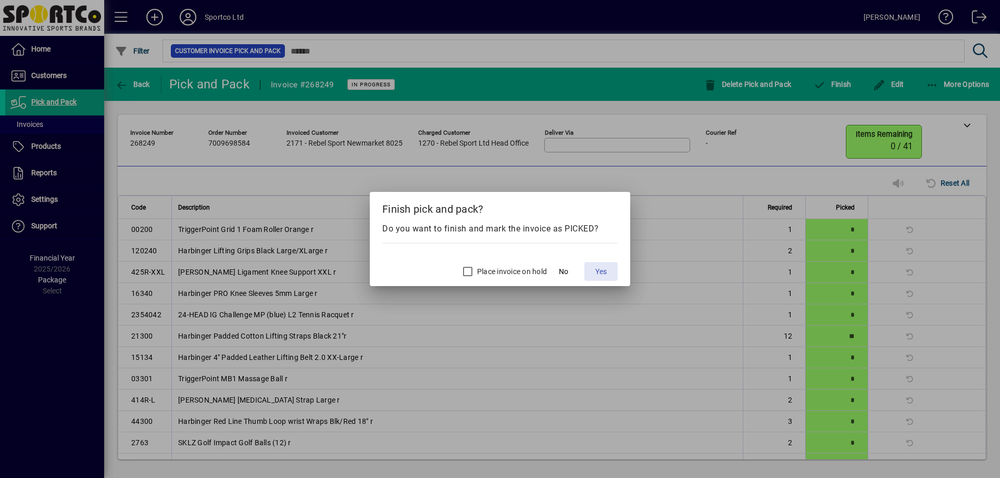
click at [593, 272] on span at bounding box center [600, 271] width 33 height 25
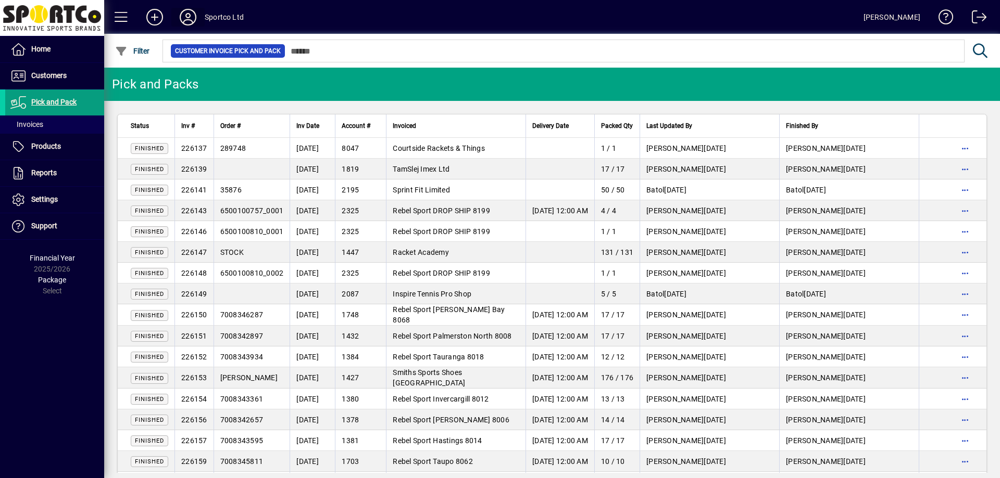
click at [192, 12] on icon at bounding box center [188, 17] width 21 height 17
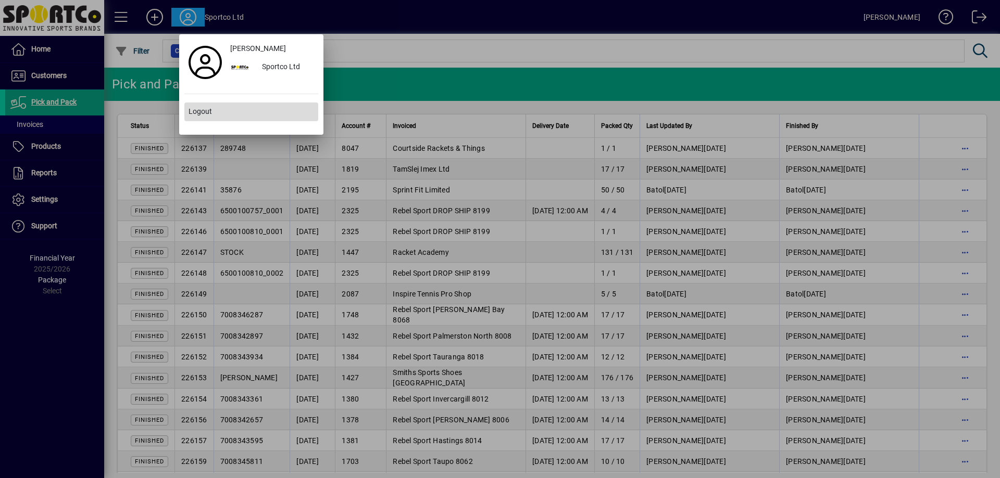
click at [232, 111] on span at bounding box center [251, 111] width 134 height 25
